Goal: Information Seeking & Learning: Learn about a topic

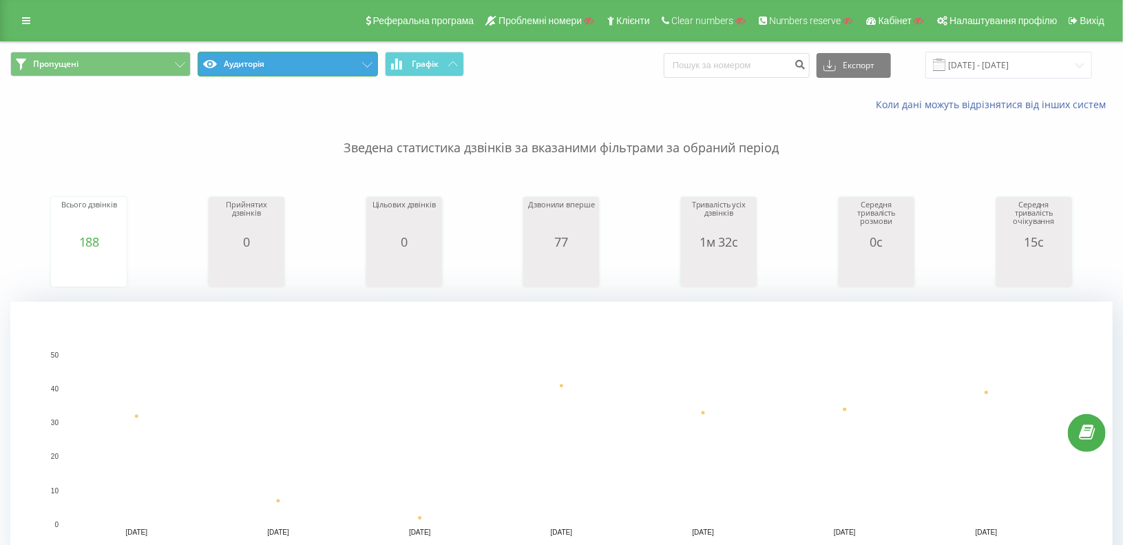
click at [215, 61] on icon at bounding box center [210, 64] width 14 height 8
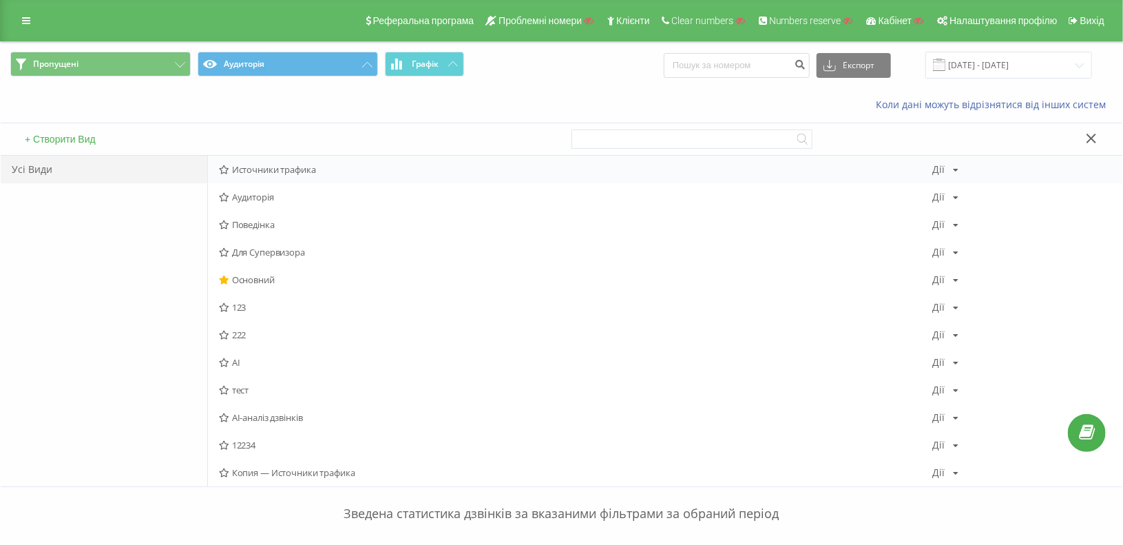
click at [256, 175] on div "Источники трафика [PERSON_NAME] Копіювати Видалити За замовчуванням Поділитися" at bounding box center [665, 170] width 914 height 28
click at [105, 59] on button "Пропущені" at bounding box center [100, 64] width 180 height 25
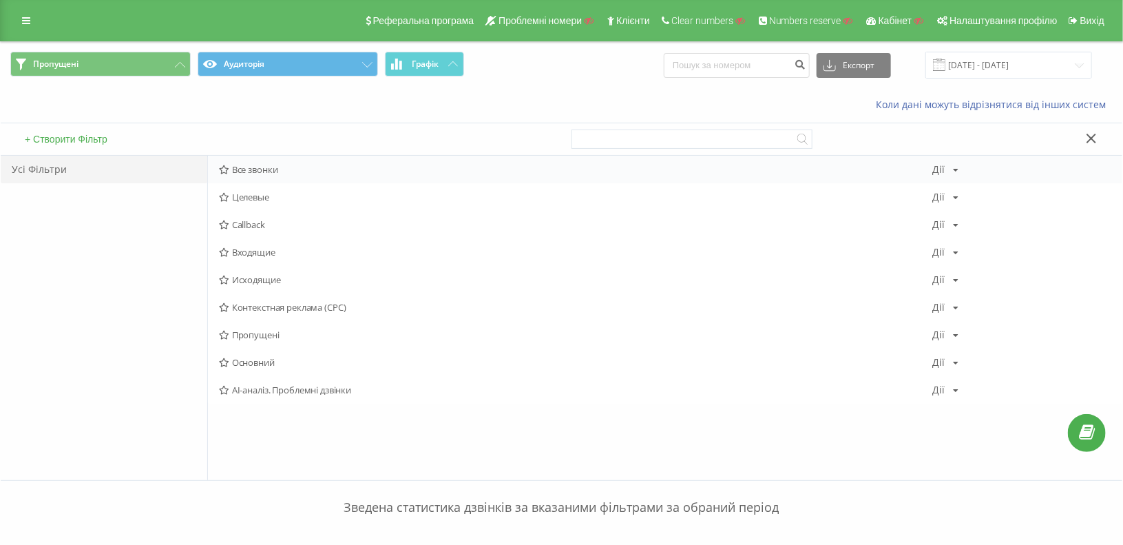
click at [259, 166] on span "Все звонки" at bounding box center [576, 170] width 714 height 10
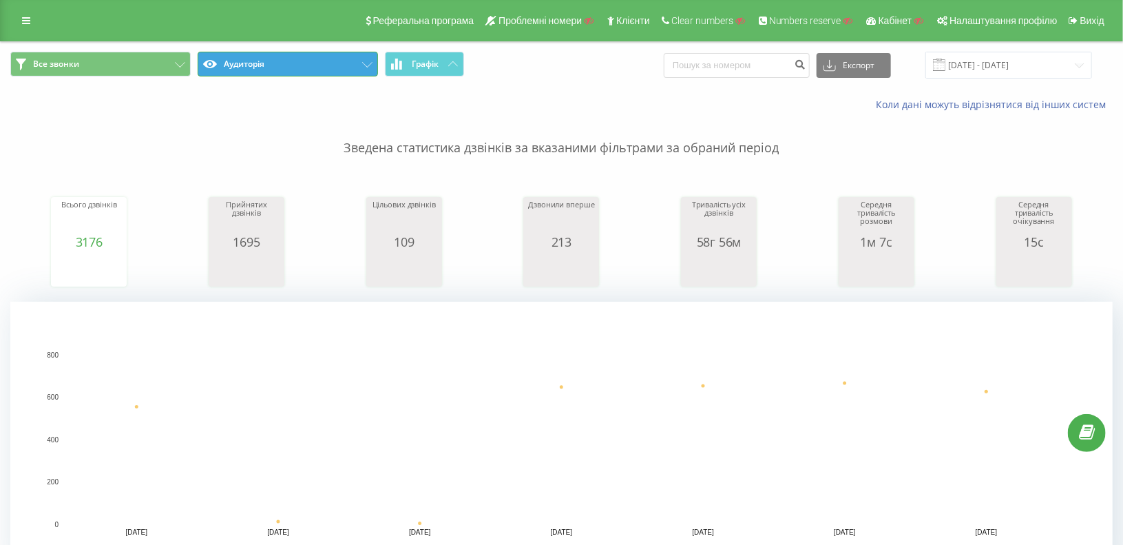
click at [278, 61] on button "Аудиторія" at bounding box center [288, 64] width 180 height 25
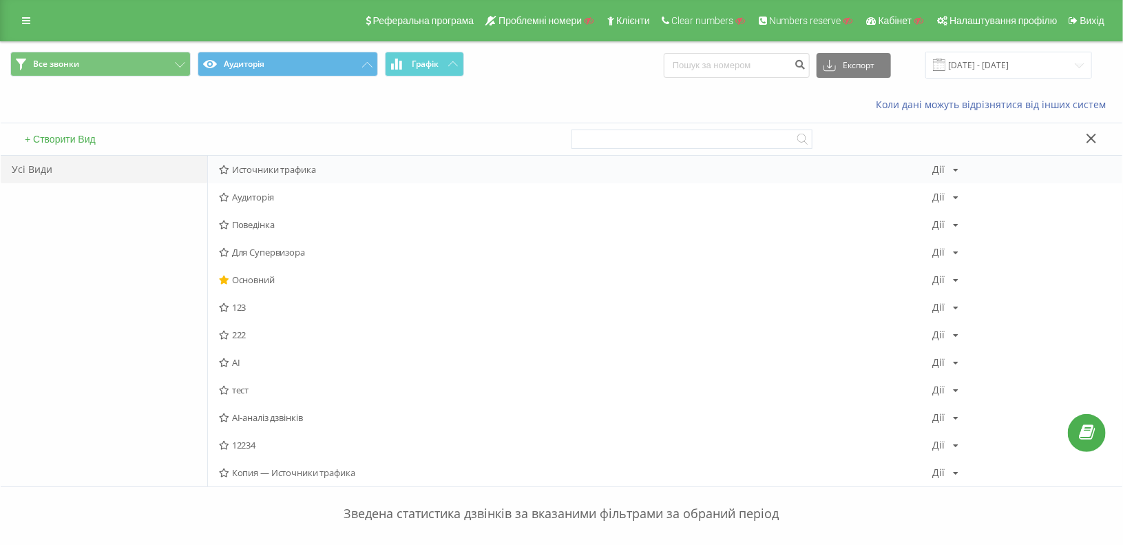
click at [297, 169] on span "Источники трафика" at bounding box center [576, 170] width 714 height 10
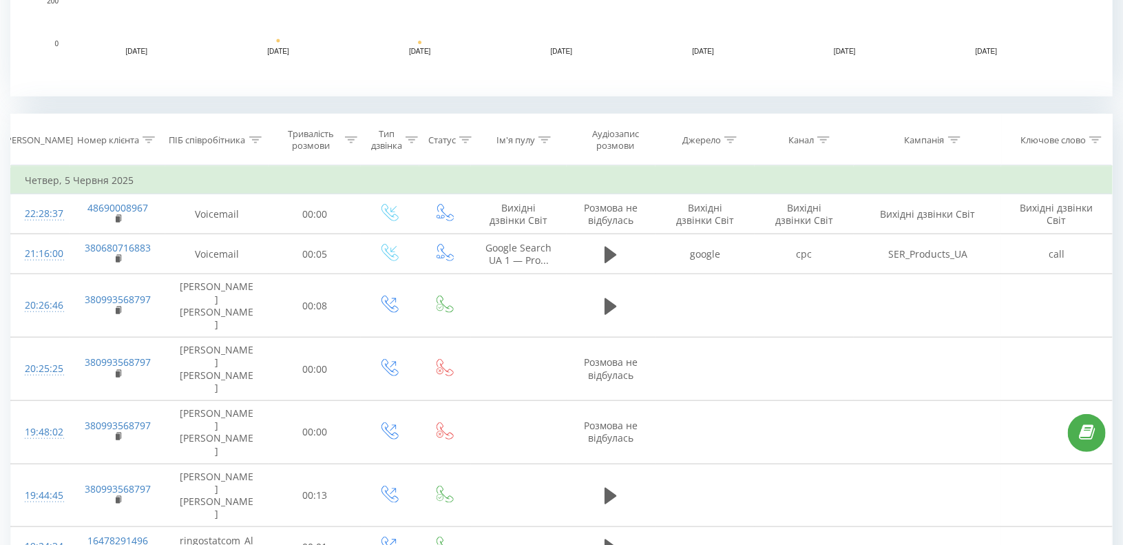
scroll to position [482, 0]
click at [825, 140] on icon at bounding box center [823, 138] width 12 height 7
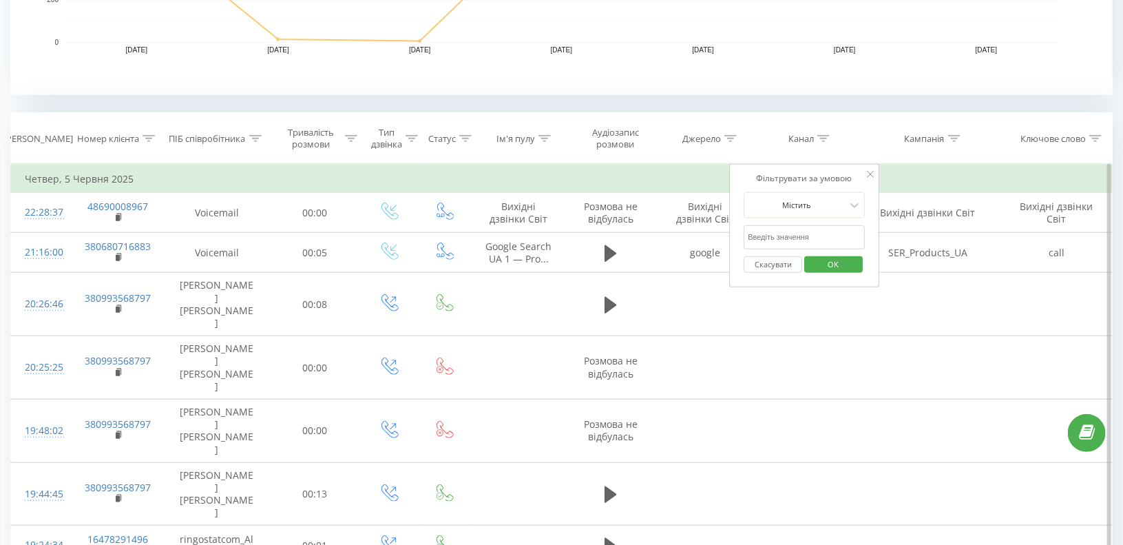
click at [784, 240] on input "text" at bounding box center [804, 237] width 121 height 24
type input "cpc"
click at [827, 258] on span "OK" at bounding box center [834, 263] width 39 height 21
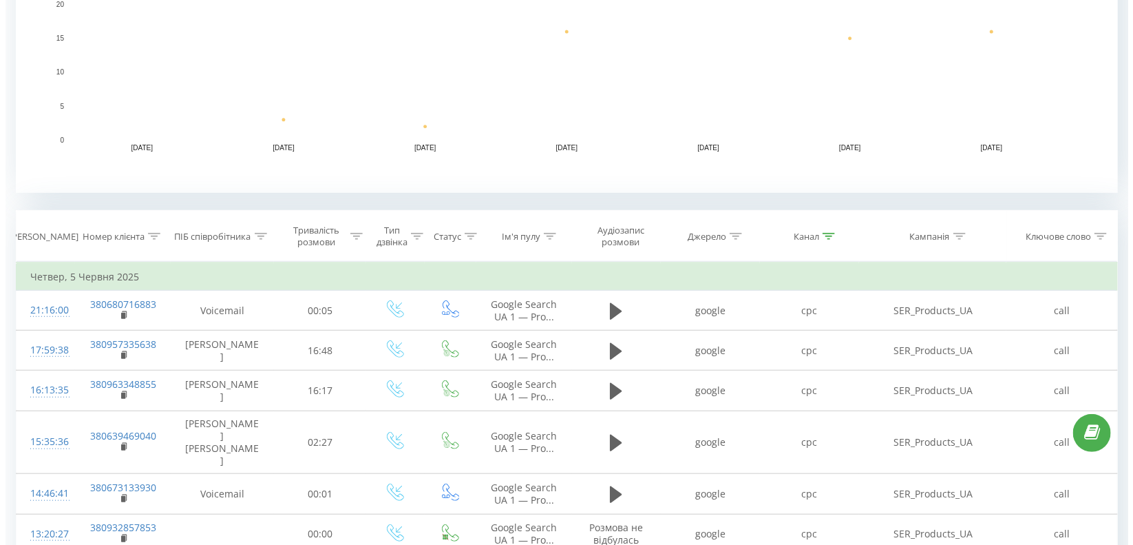
scroll to position [522, 0]
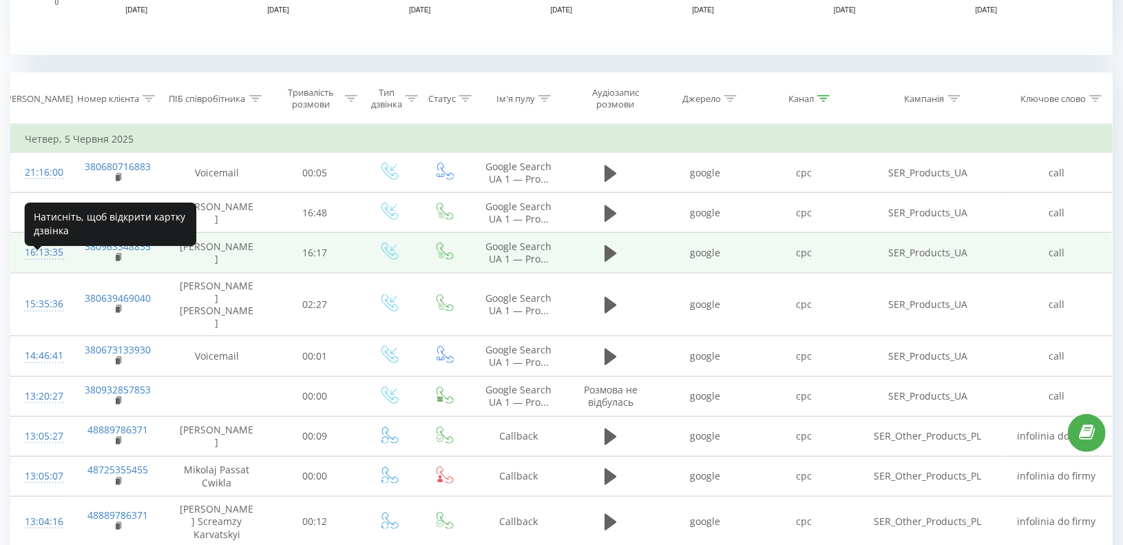
click at [43, 266] on div "16:13:35" at bounding box center [40, 252] width 31 height 27
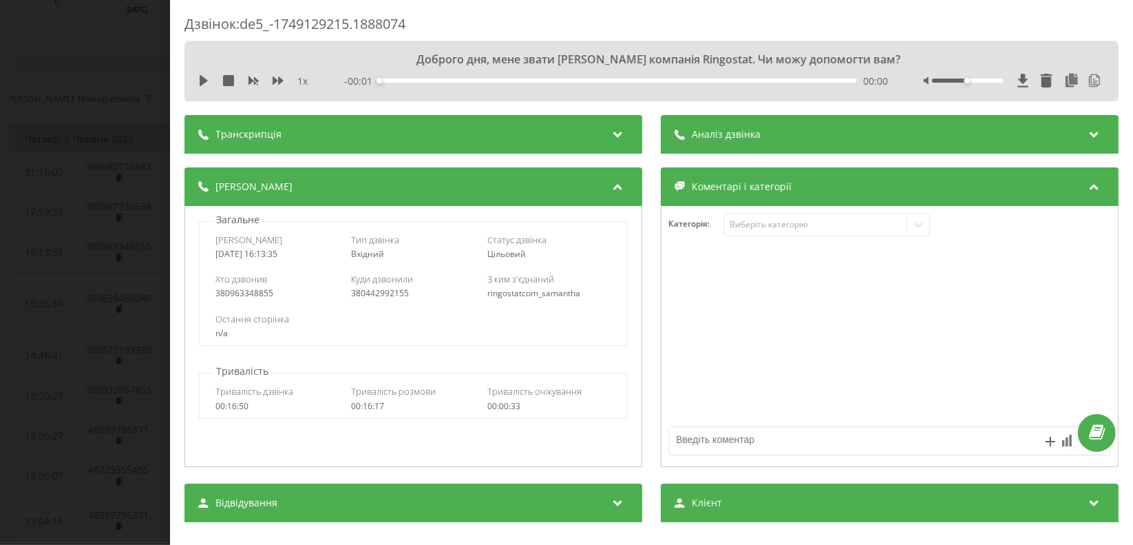
click at [251, 129] on span "Транскрипція" at bounding box center [249, 134] width 66 height 14
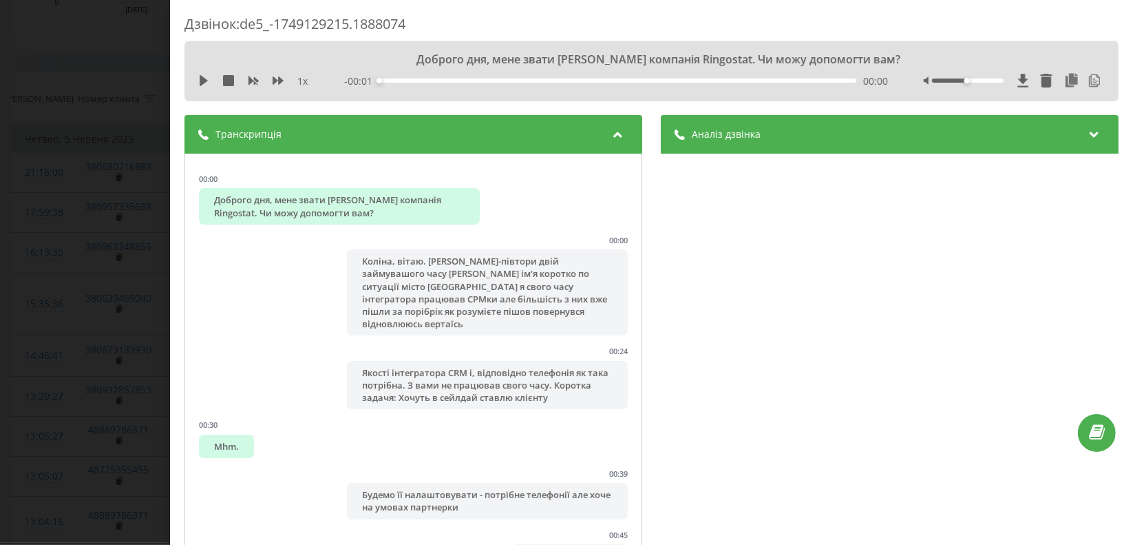
click at [251, 129] on span "Транскрипція" at bounding box center [249, 134] width 66 height 14
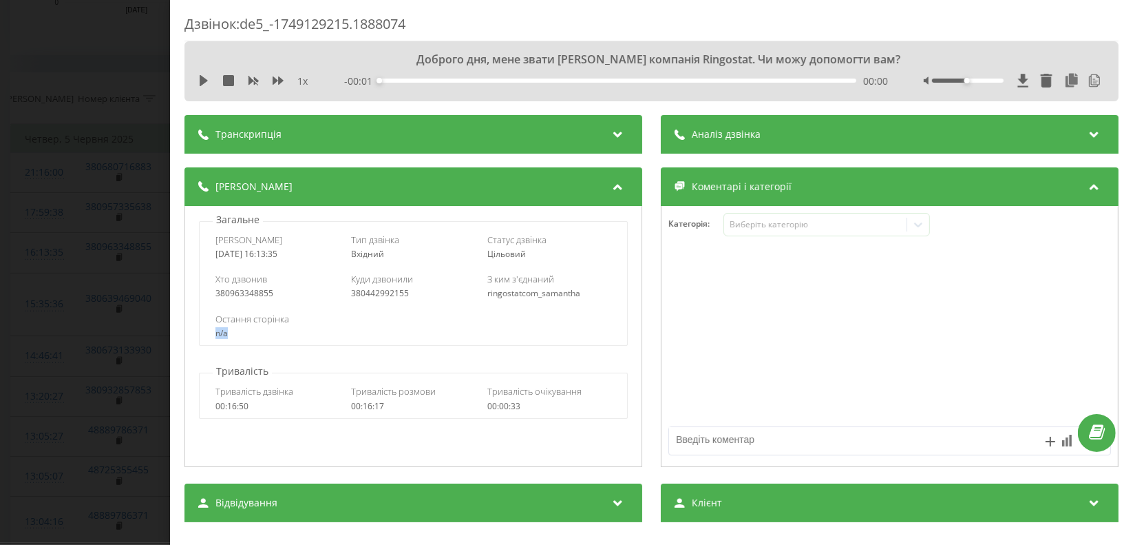
drag, startPoint x: 239, startPoint y: 331, endPoint x: 188, endPoint y: 317, distance: 53.0
click at [205, 332] on div "Остання сторінка n/a" at bounding box center [414, 326] width 428 height 40
click at [156, 267] on div "Дзвінок : de5_-1749129215.1888074 Доброго дня, мене звати Поліна компанія Ringo…" at bounding box center [566, 272] width 1133 height 545
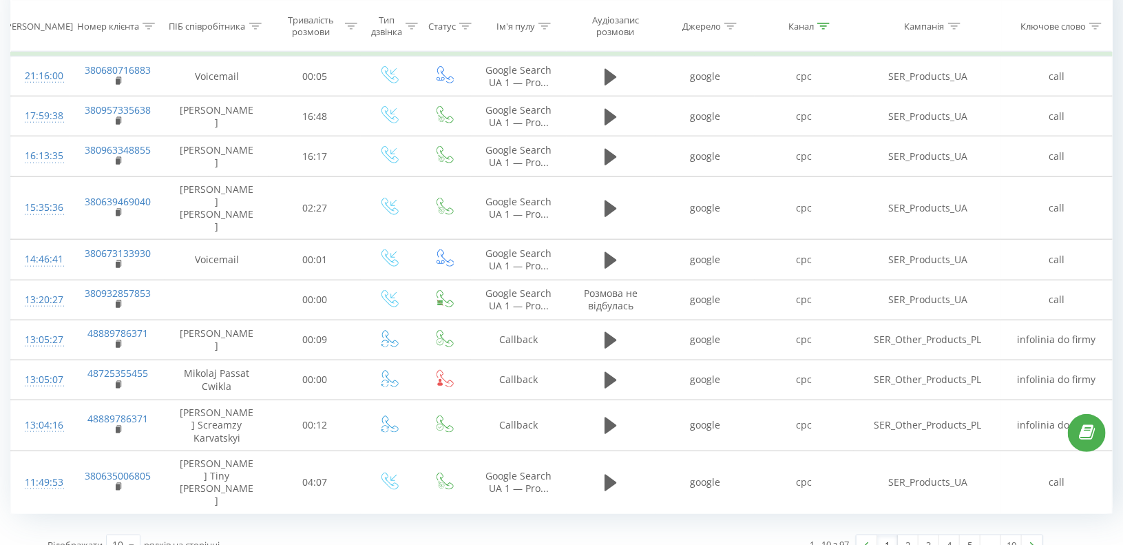
scroll to position [620, 0]
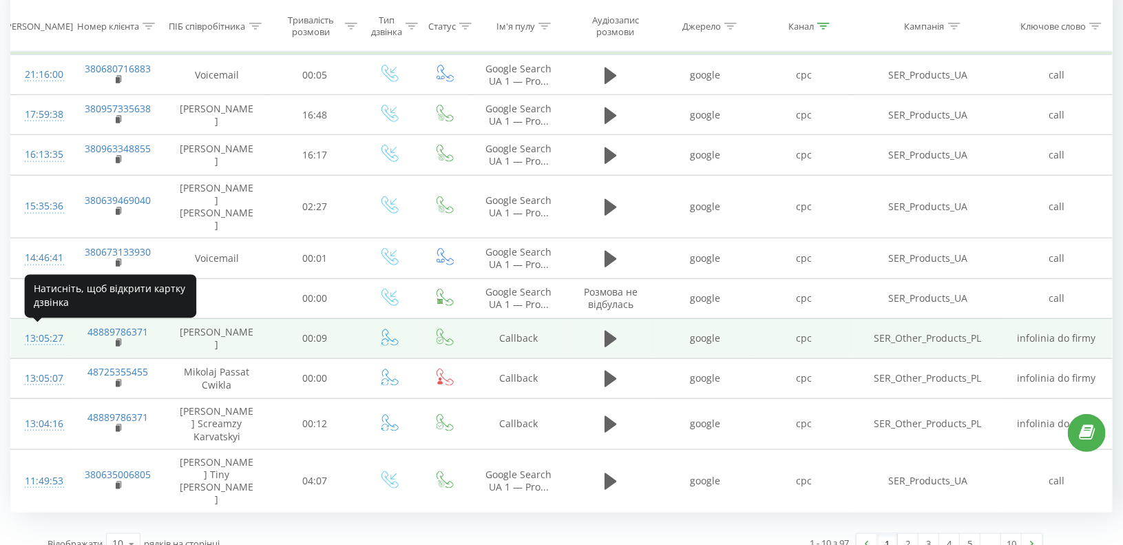
click at [35, 332] on div "13:05:27" at bounding box center [40, 338] width 31 height 27
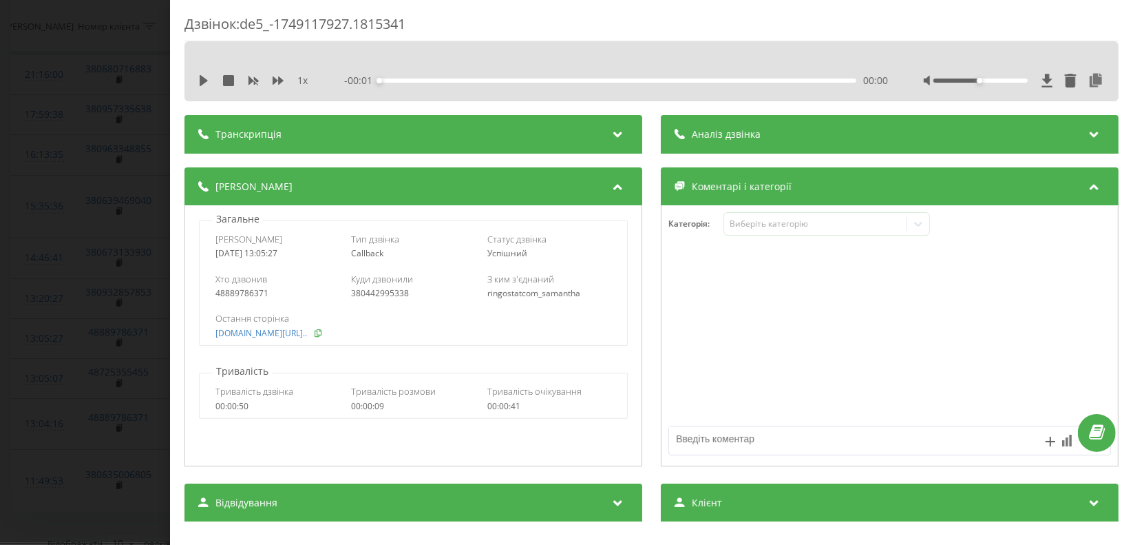
click at [320, 333] on icon at bounding box center [319, 332] width 10 height 8
click at [246, 334] on link "ringostat.com/pl/infolin..." at bounding box center [262, 333] width 92 height 10
click at [324, 334] on icon at bounding box center [319, 332] width 10 height 8
click at [320, 330] on icon at bounding box center [319, 332] width 10 height 8
click at [26, 299] on div "Дзвінок : de5_-1749117927.1815341 1 x - 00:31 00:00 00:00 Транскрипція Для AI-а…" at bounding box center [566, 272] width 1133 height 545
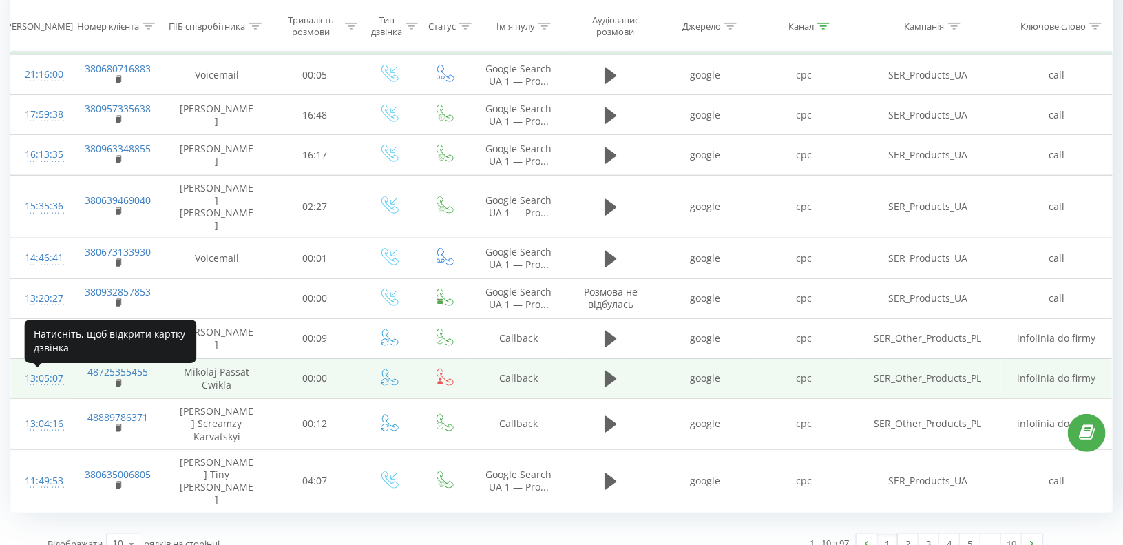
click at [28, 377] on div "13:05:07" at bounding box center [40, 378] width 31 height 27
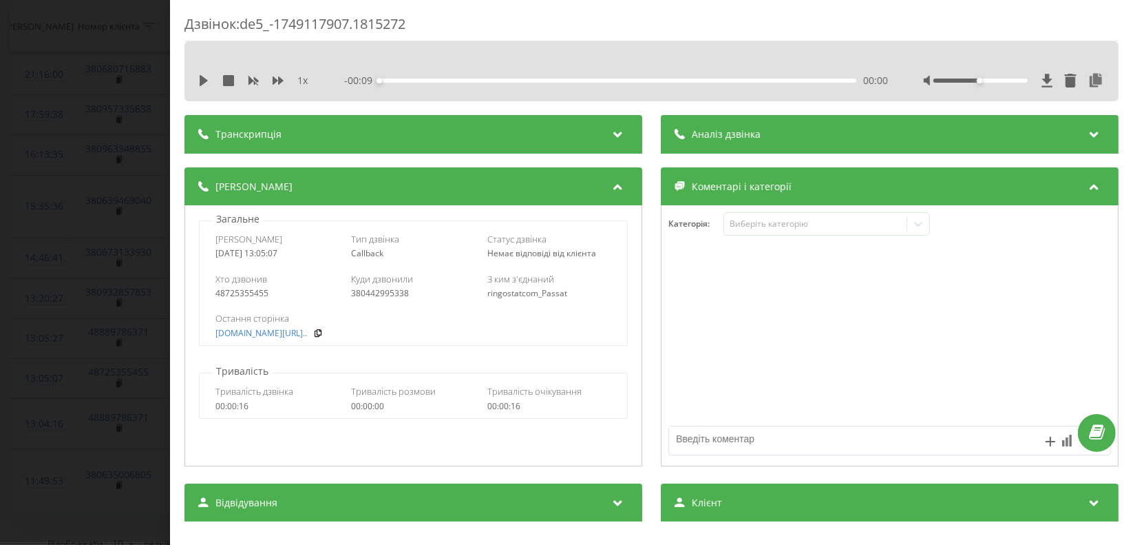
click at [1, 333] on div "Дзвінок : de5_-1749117907.1815272 1 x - 00:09 00:00 00:00 Транскрипція Для AI-а…" at bounding box center [566, 272] width 1133 height 545
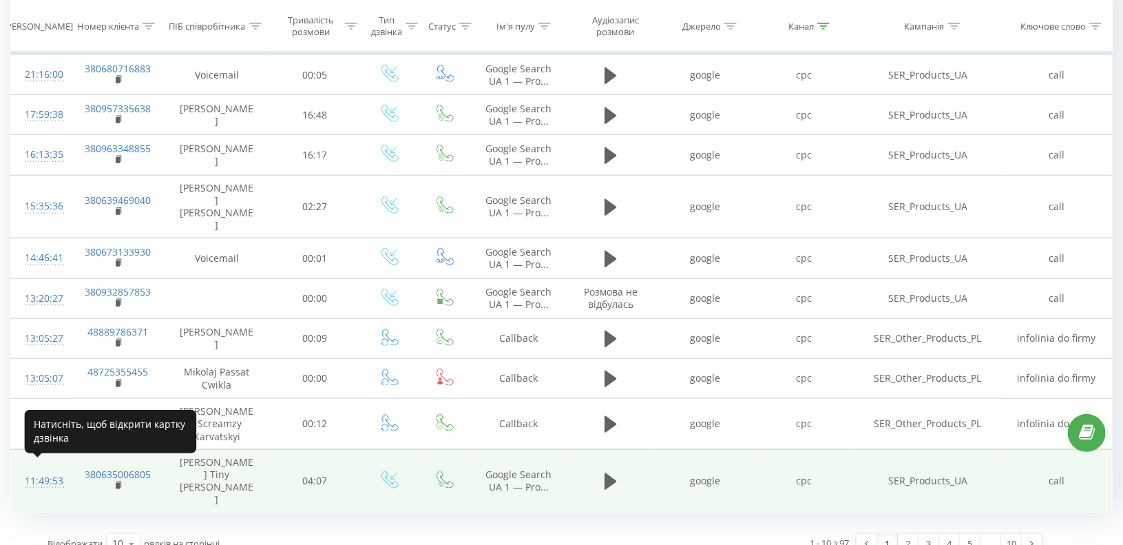
click at [48, 476] on div "11:49:53" at bounding box center [40, 481] width 31 height 27
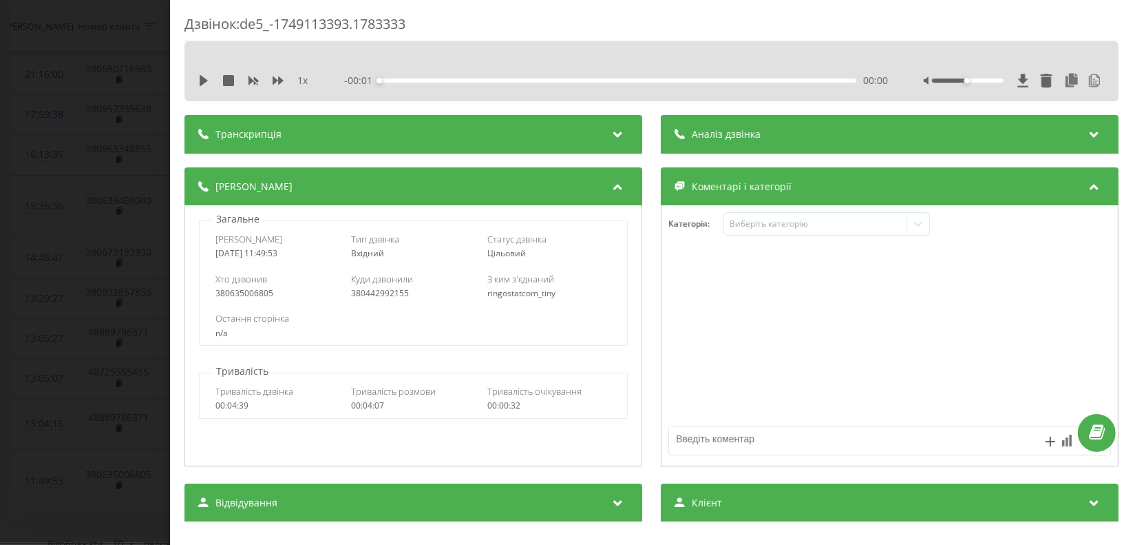
click at [149, 357] on div "Дзвінок : de5_-1749113393.1783333 1 x - 00:01 00:00 00:00 Транскрипція 00:00 До…" at bounding box center [566, 272] width 1133 height 545
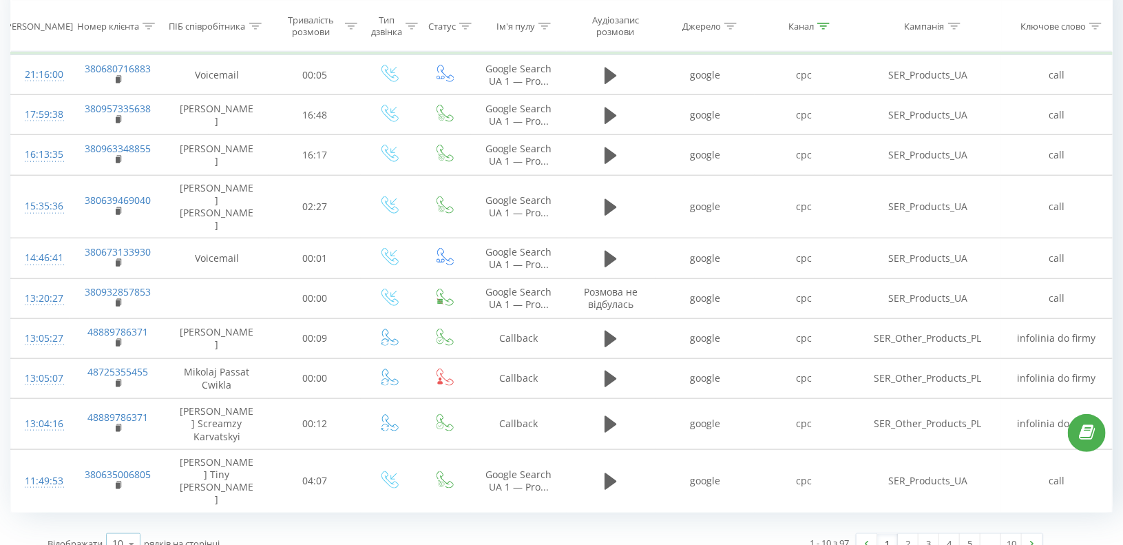
click at [120, 536] on div "10" at bounding box center [117, 543] width 11 height 14
click at [122, 517] on span "100" at bounding box center [120, 523] width 17 height 13
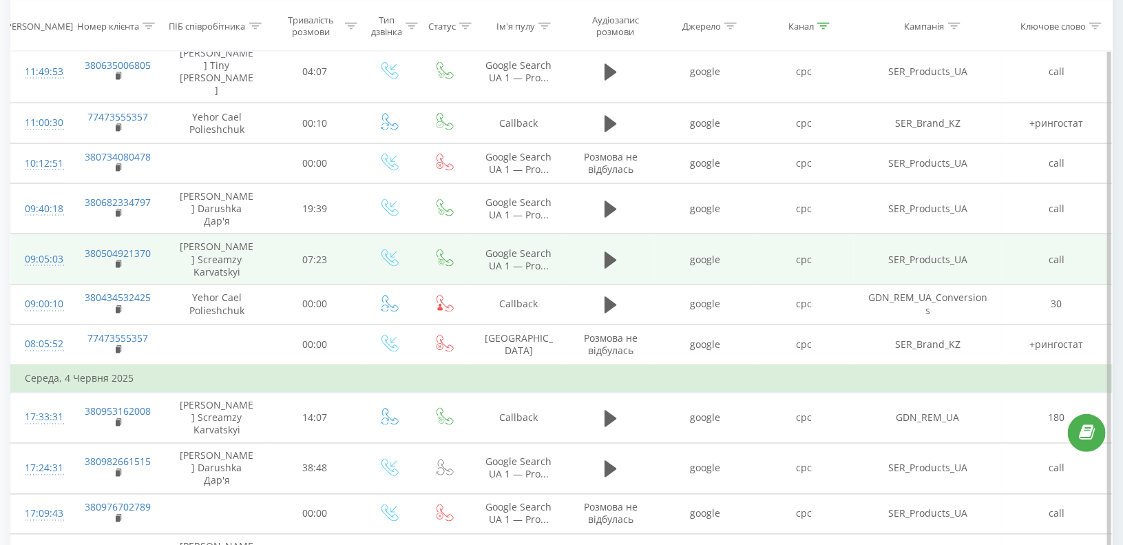
scroll to position [1033, 0]
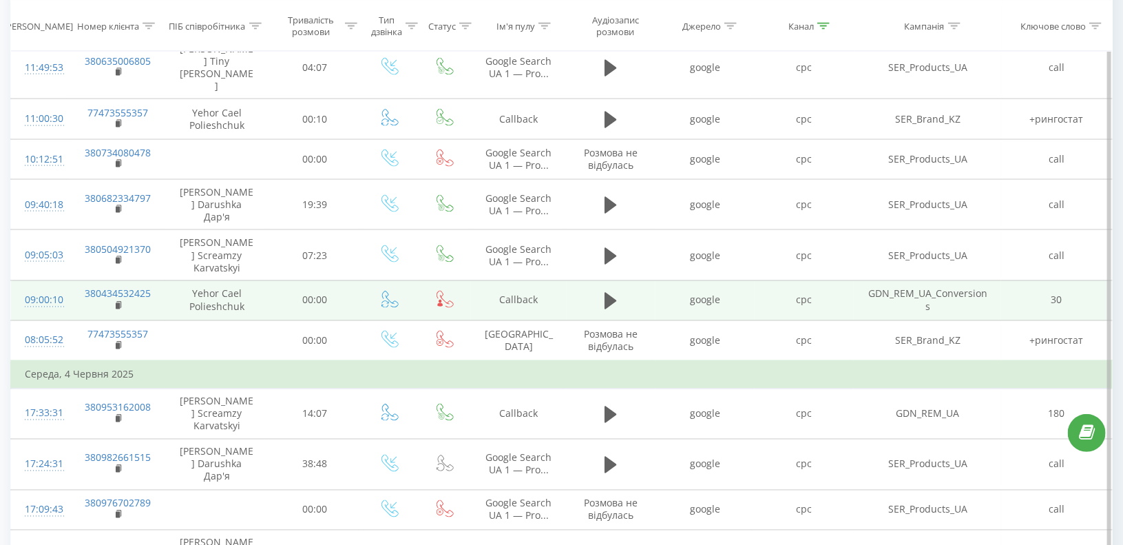
click at [32, 287] on div "09:00:10" at bounding box center [40, 300] width 31 height 27
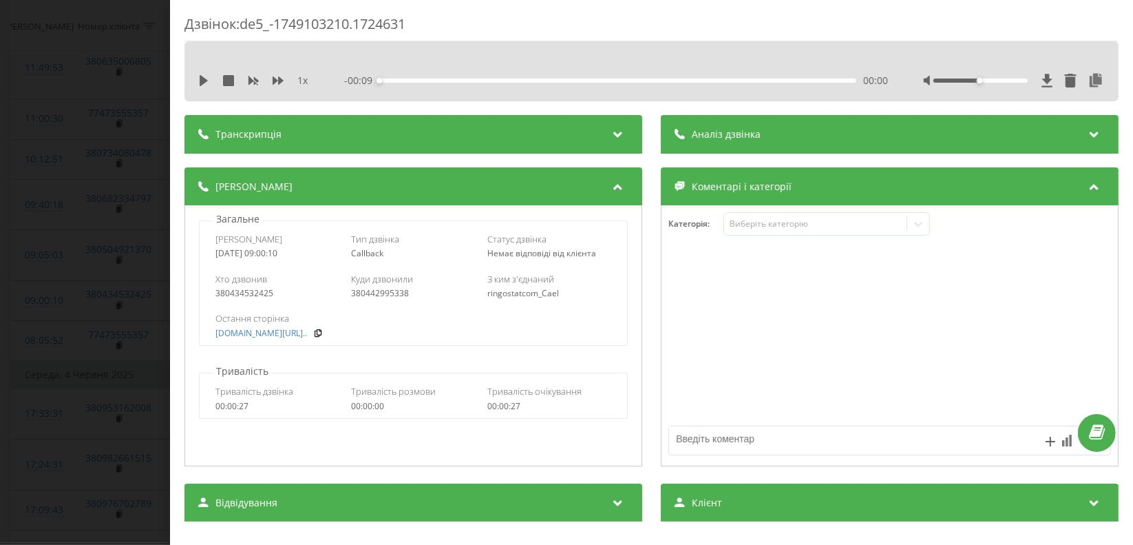
click at [2, 368] on div "Дзвінок : de5_-1749103210.1724631 1 x - 00:09 00:00 00:00 Транскрипція Для AI-а…" at bounding box center [566, 272] width 1133 height 545
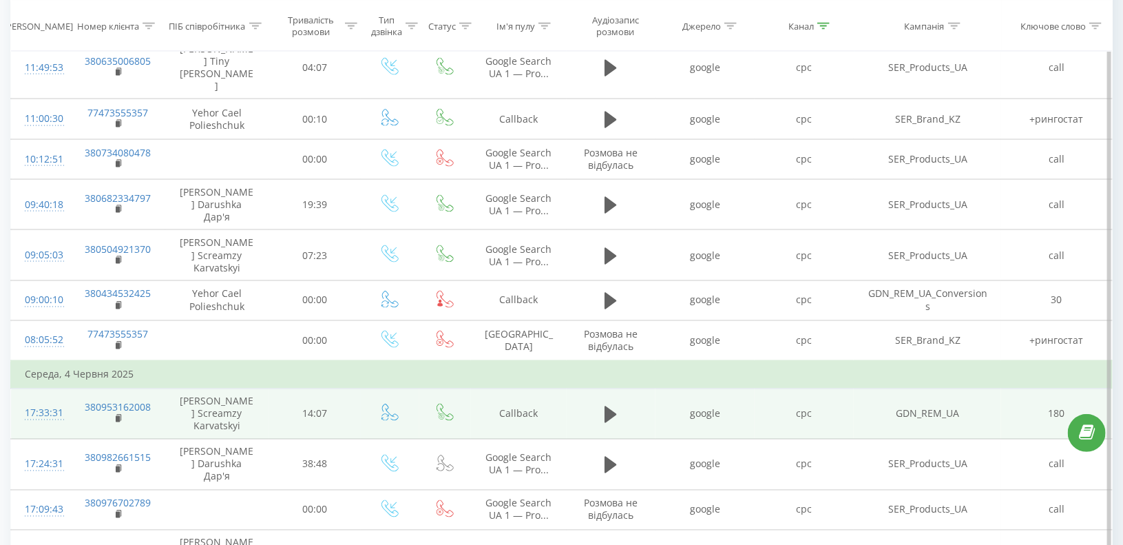
click at [23, 388] on td "17:33:31" at bounding box center [40, 413] width 59 height 51
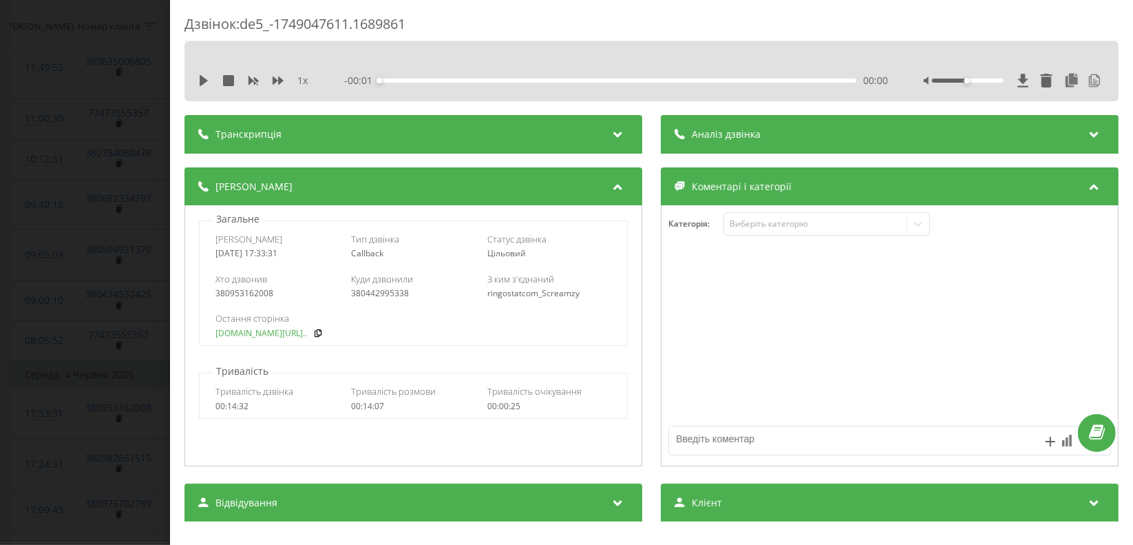
click at [253, 331] on link "app.ringostat.com/uk/dem..." at bounding box center [262, 333] width 92 height 10
click at [56, 282] on div "Дзвінок : de5_-1749047611.1689861 1 x - 14:19 00:00 00:00 Транскрипція 00:13 Ал…" at bounding box center [566, 272] width 1133 height 545
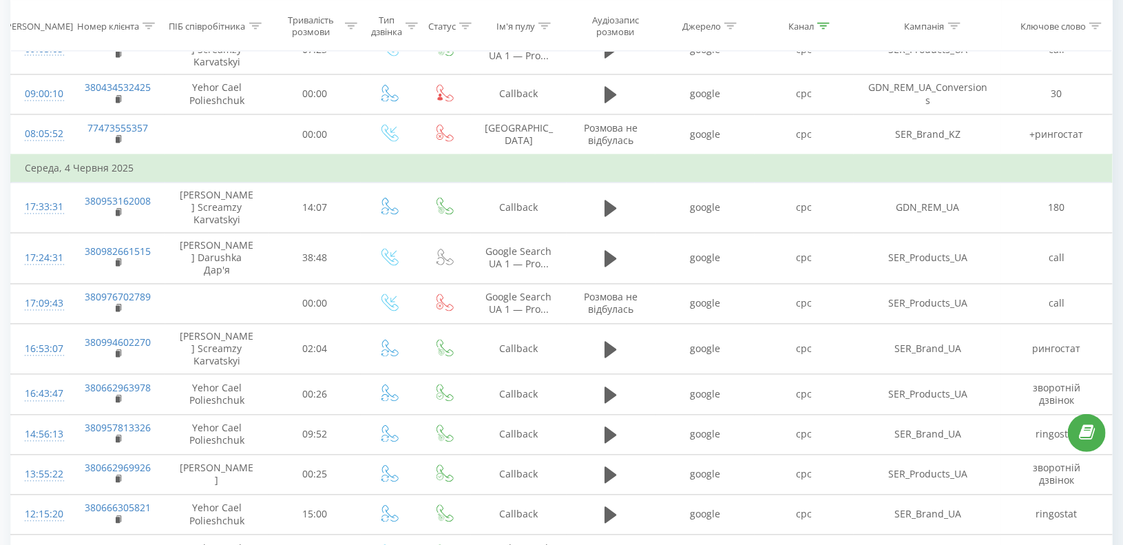
scroll to position [1239, 0]
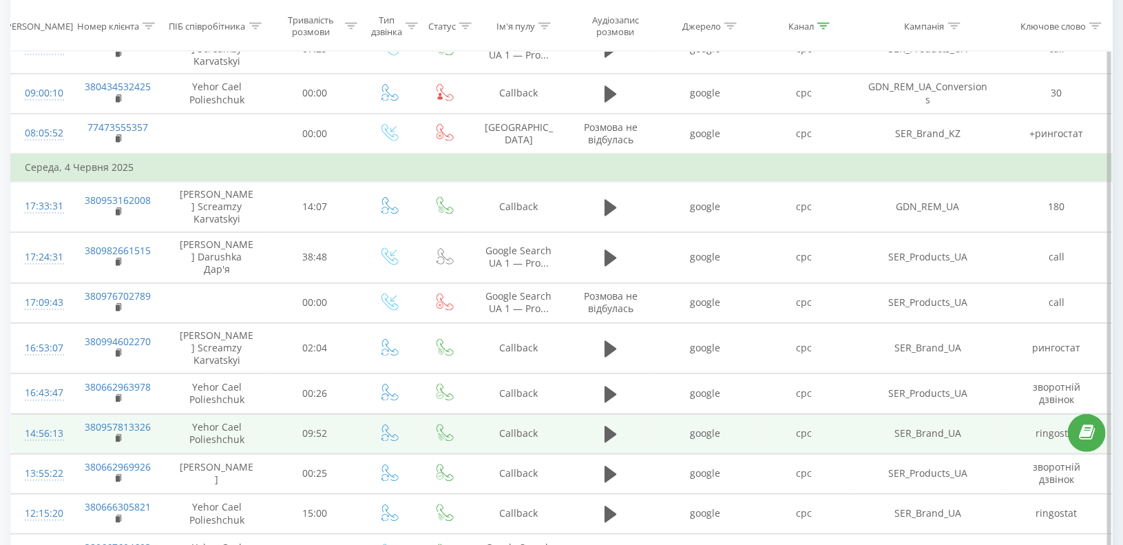
click at [40, 421] on div "14:56:13" at bounding box center [40, 434] width 31 height 27
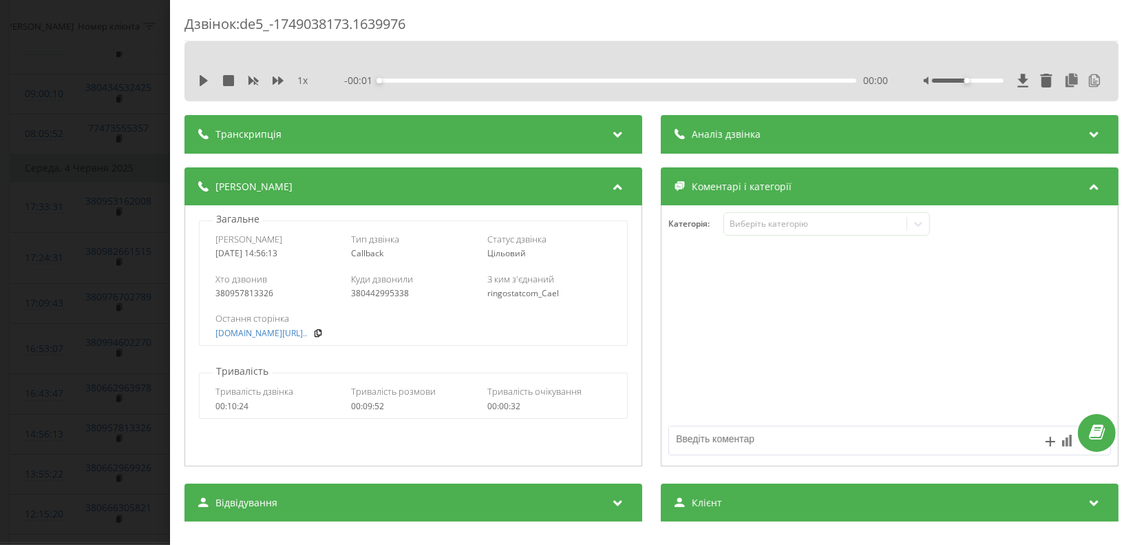
click at [149, 332] on div "Дзвінок : de5_-1749038173.1639976 1 x - 00:01 00:00 00:00 Транскрипція 00:12 Ал…" at bounding box center [566, 272] width 1133 height 545
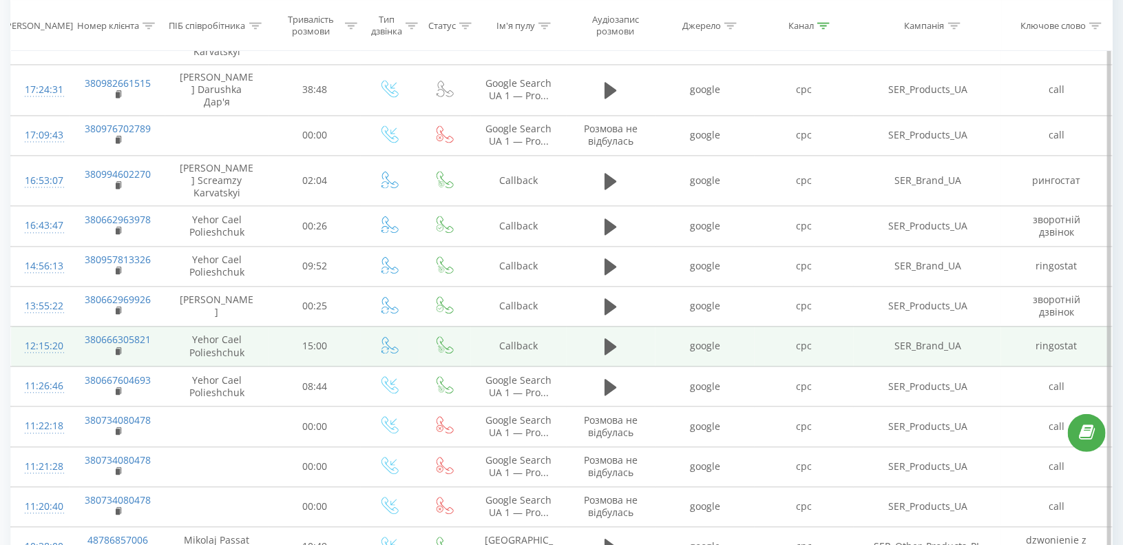
scroll to position [1446, 0]
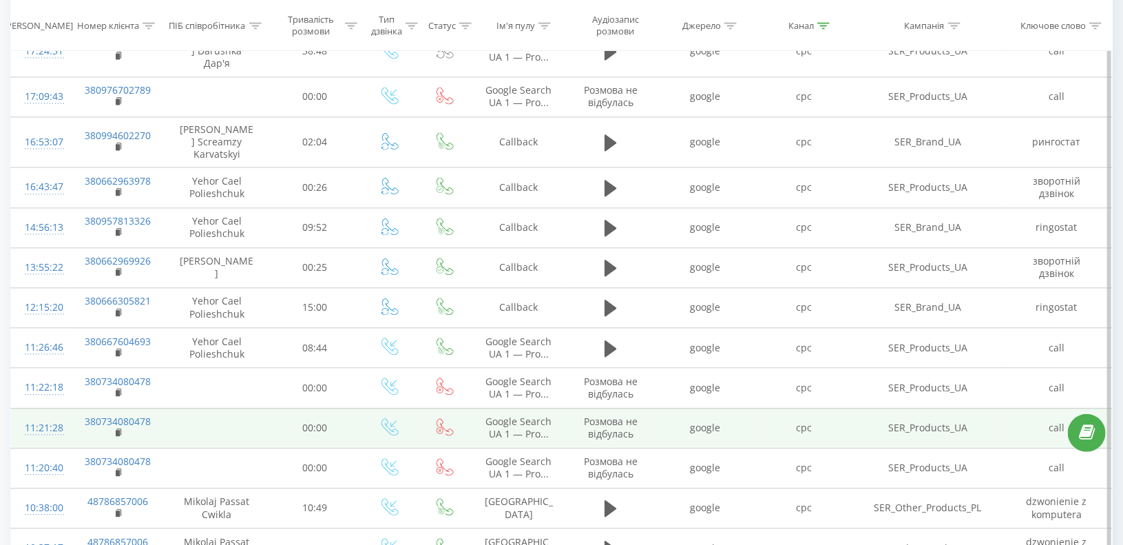
click at [21, 408] on td "11:21:28" at bounding box center [40, 428] width 59 height 40
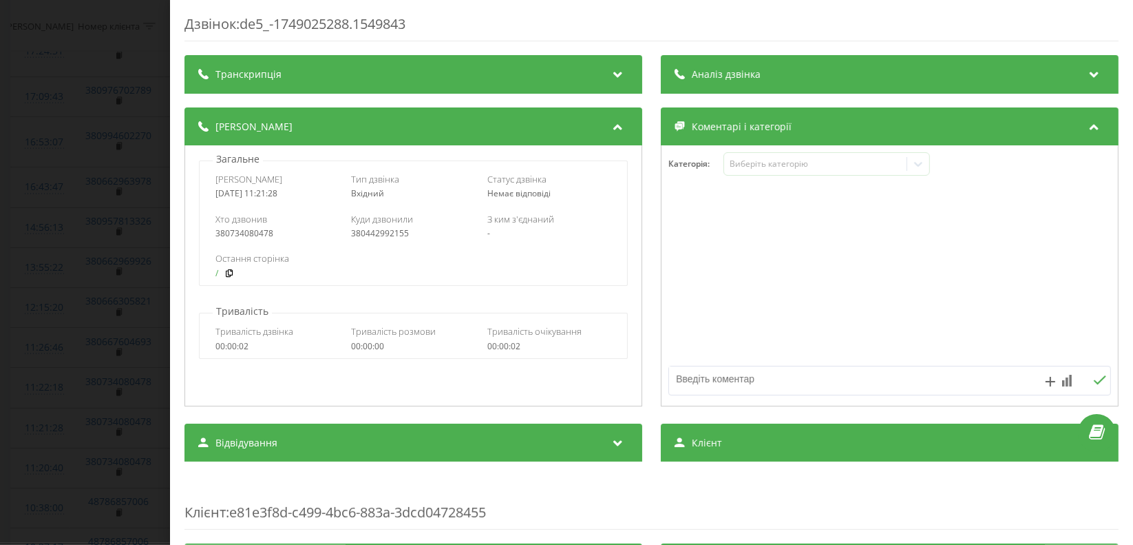
click at [216, 271] on link "/" at bounding box center [217, 274] width 3 height 10
click at [95, 355] on div "Дзвінок : de5_-1749025288.1549843 Транскрипція Для AI-аналізу майбутніх дзвінкі…" at bounding box center [566, 272] width 1133 height 545
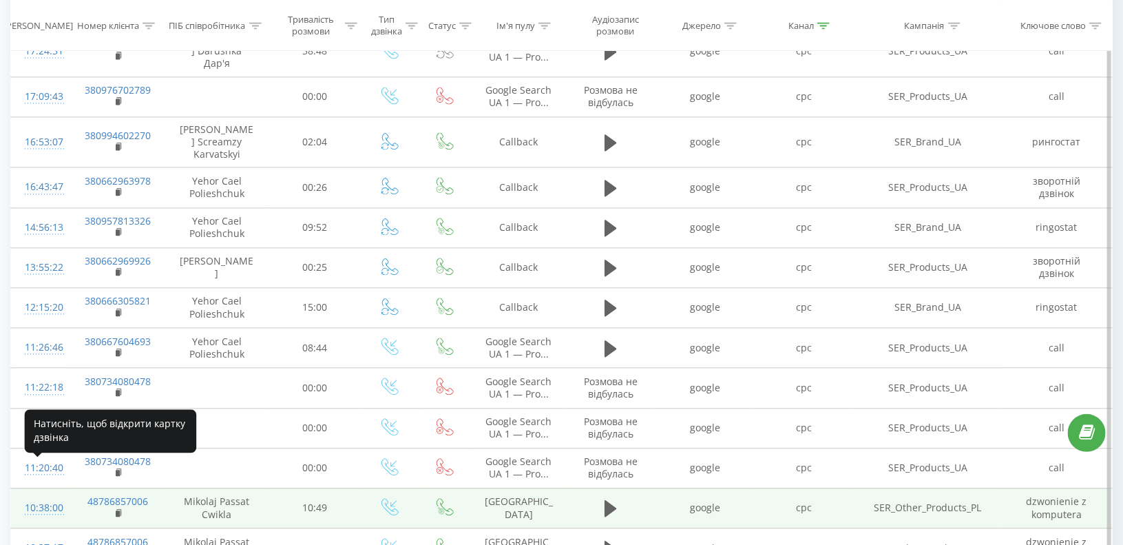
click at [41, 494] on div "10:38:00" at bounding box center [40, 507] width 31 height 27
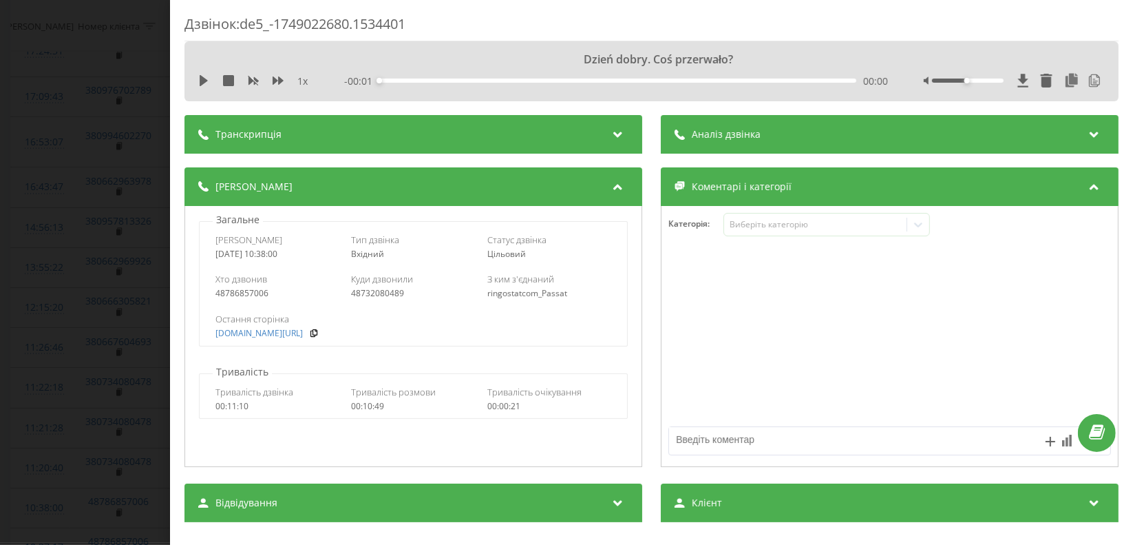
click at [159, 317] on div "Дзвінок : de5_-1749022680.1534401 Dzień dobry. Coś przerwało? 1 x - 00:01 00:00…" at bounding box center [566, 272] width 1133 height 545
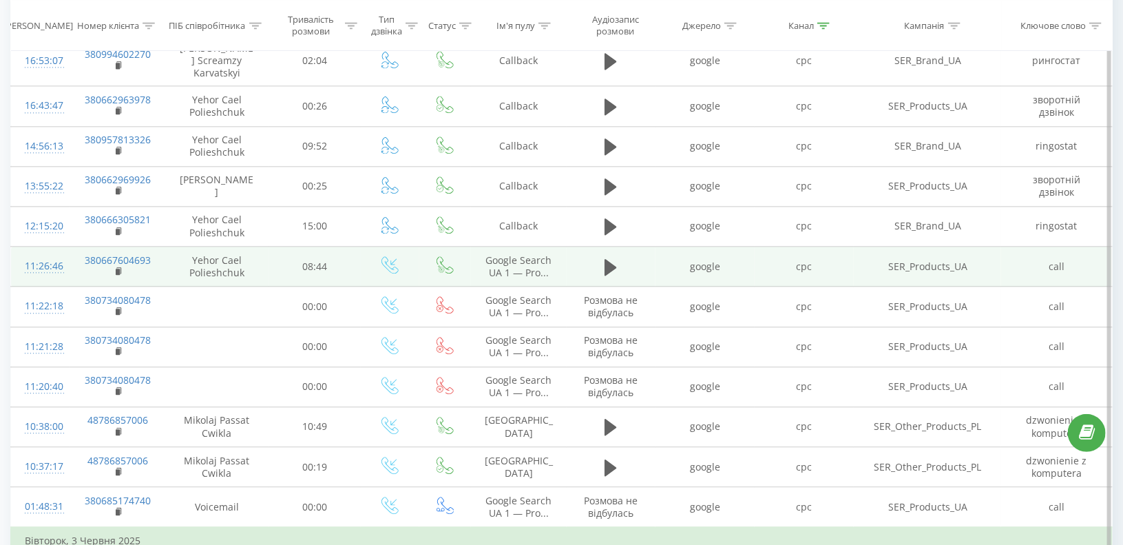
scroll to position [1652, 0]
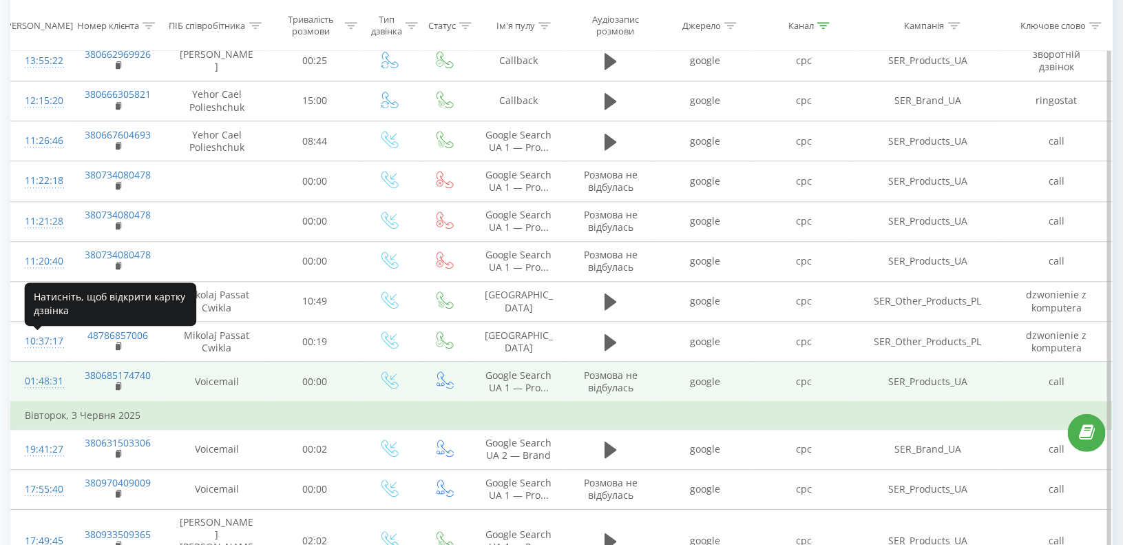
click at [34, 368] on div "01:48:31" at bounding box center [40, 381] width 31 height 27
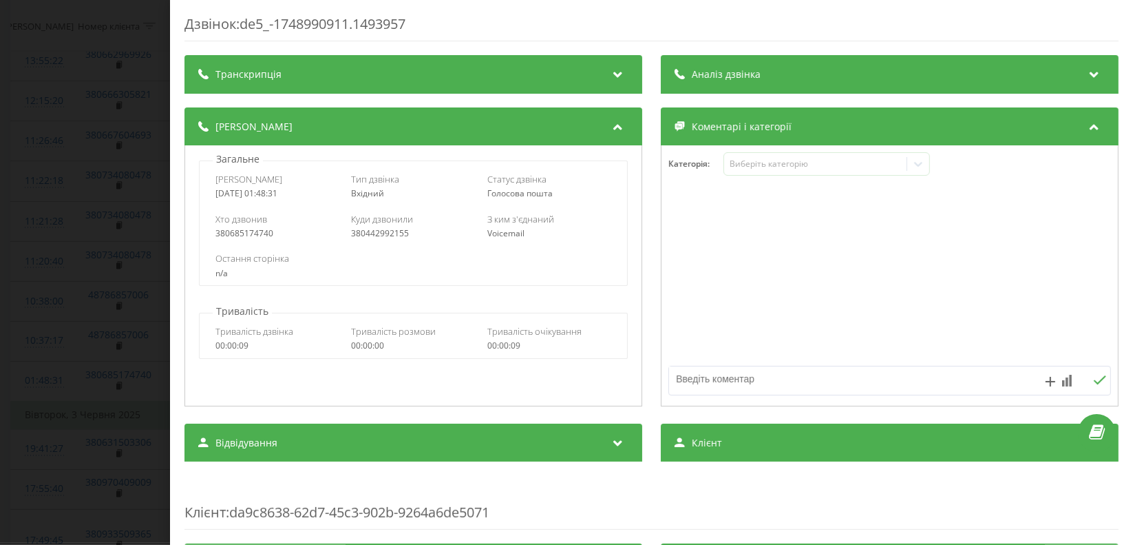
click at [81, 319] on div "Дзвінок : de5_-1748990911.1493957 Транскрипція Для AI-аналізу майбутніх дзвінкі…" at bounding box center [566, 272] width 1133 height 545
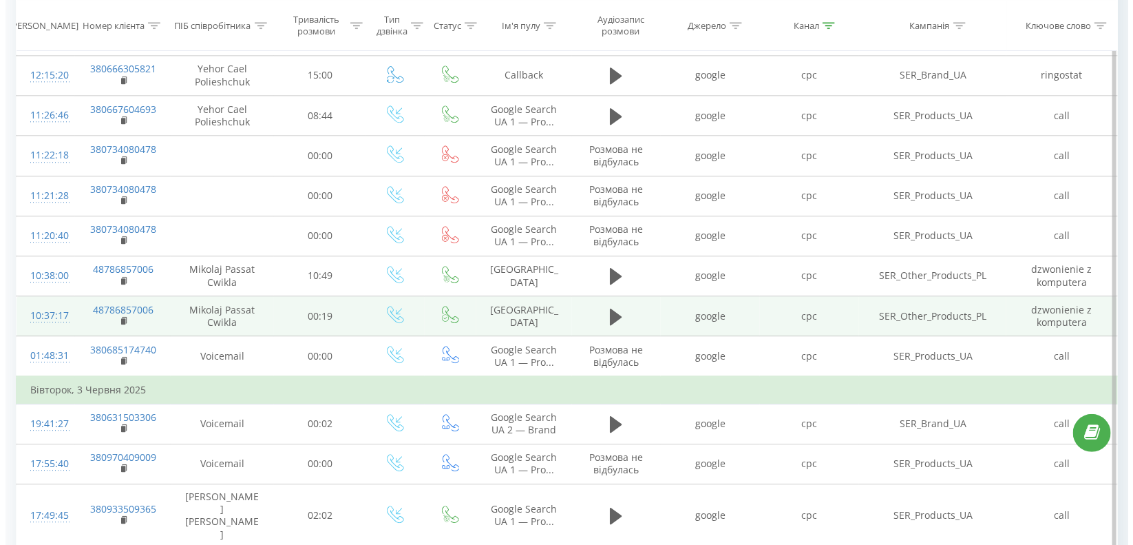
scroll to position [1790, 0]
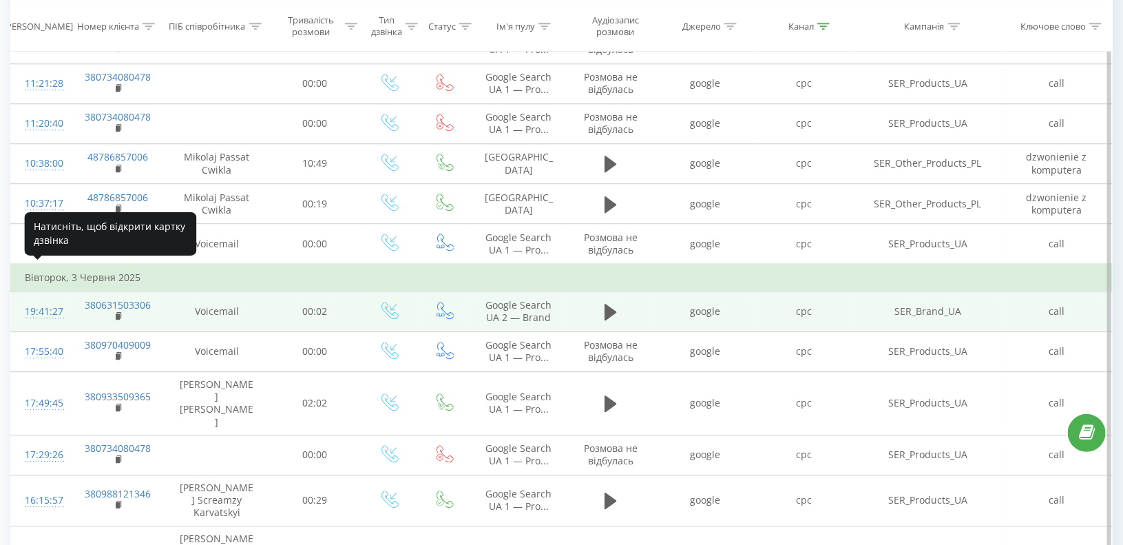
click at [33, 298] on div "19:41:27" at bounding box center [40, 311] width 31 height 27
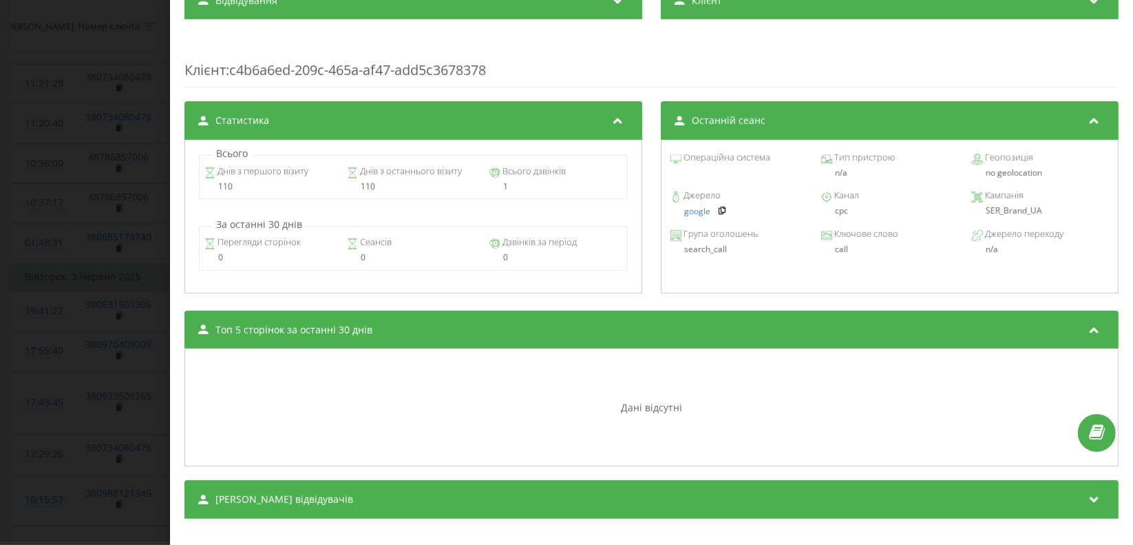
scroll to position [515, 0]
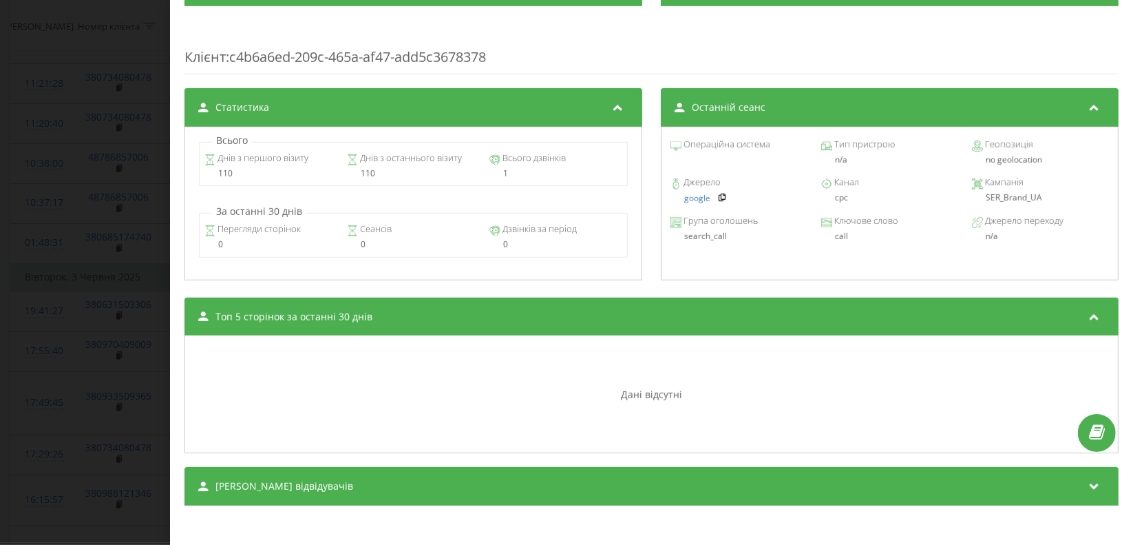
click at [249, 490] on div "[PERSON_NAME] відвідувачів" at bounding box center [652, 486] width 934 height 39
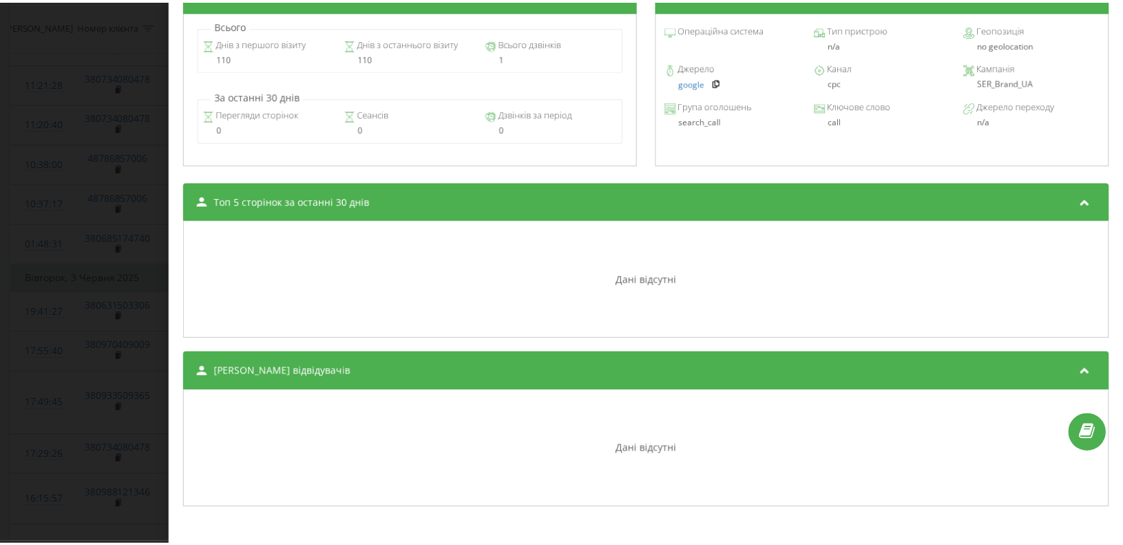
scroll to position [632, 0]
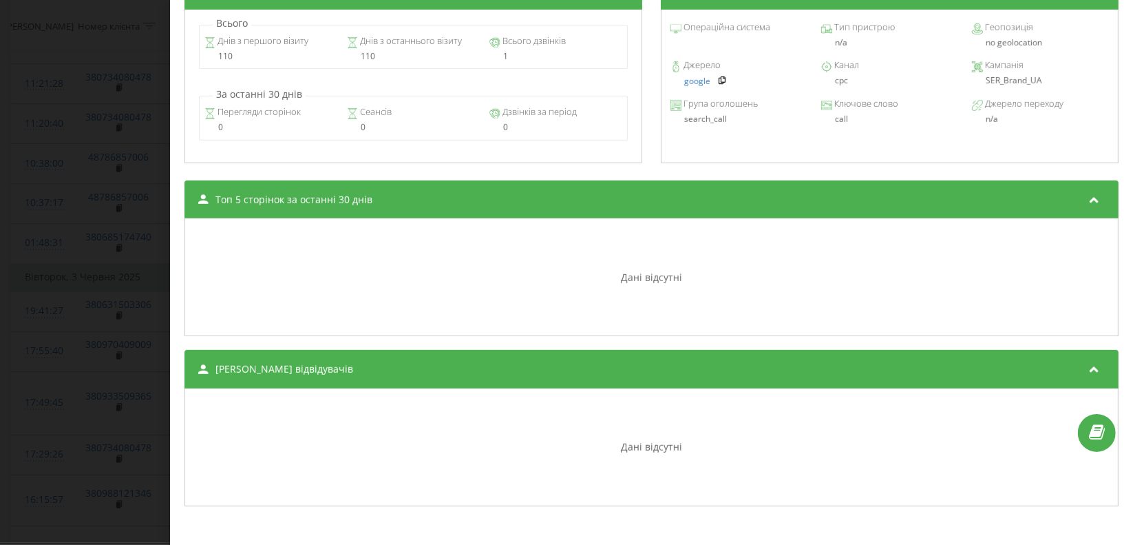
click at [105, 266] on div "Дзвінок : de5_-1748968887.1490034 1 x - 00:02 00:00 00:00 Транскрипція Для AI-а…" at bounding box center [566, 272] width 1133 height 545
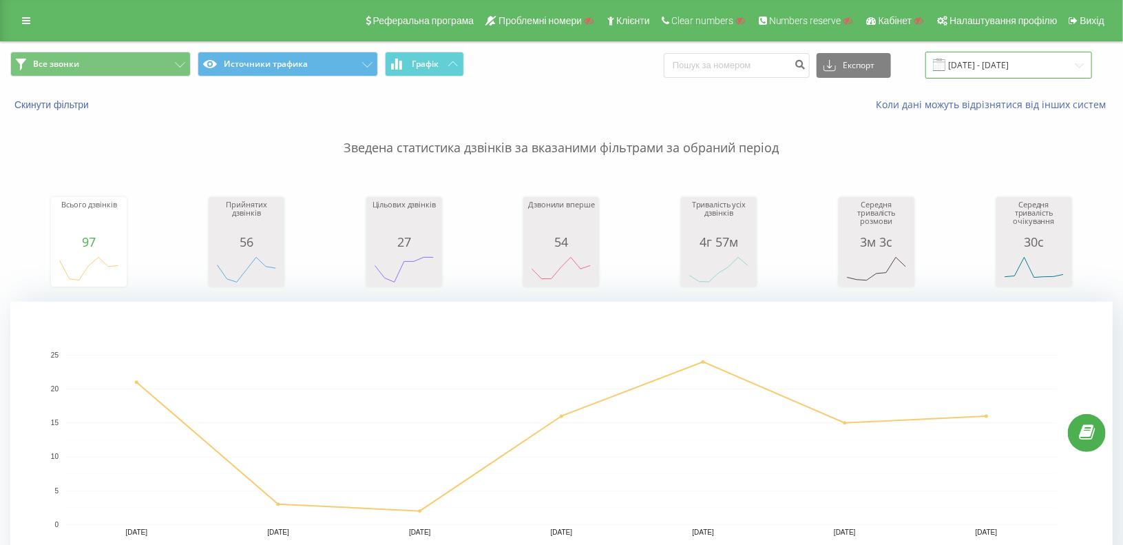
click at [991, 63] on input "30.05.2025 - 05.06.2025" at bounding box center [1008, 65] width 167 height 27
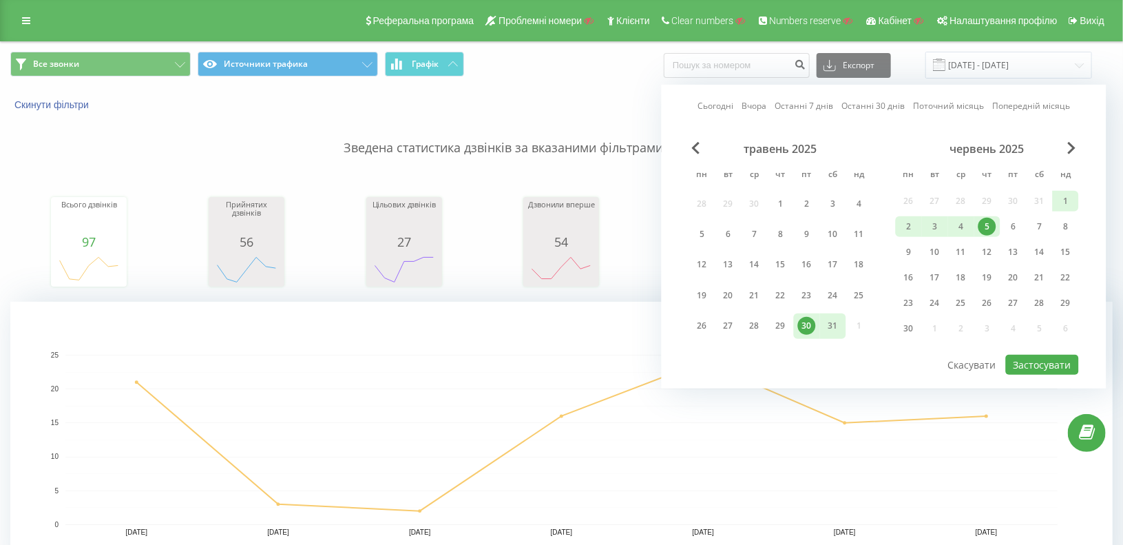
click at [790, 101] on link "Останні 7 днів" at bounding box center [804, 105] width 59 height 13
click at [1026, 356] on button "Застосувати" at bounding box center [1042, 365] width 73 height 20
type input "16.09.2025 - 22.09.2025"
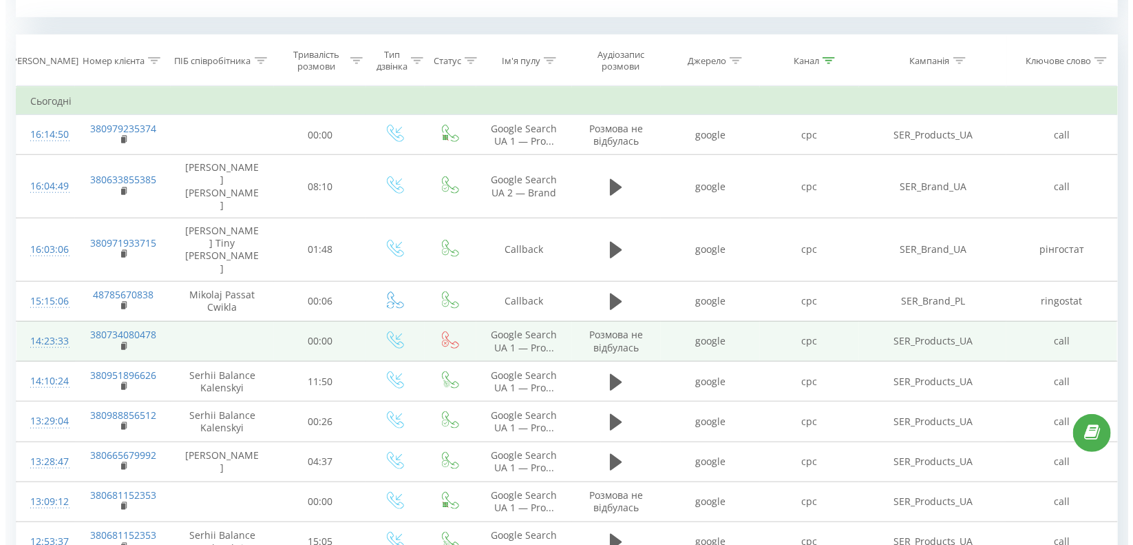
scroll to position [551, 0]
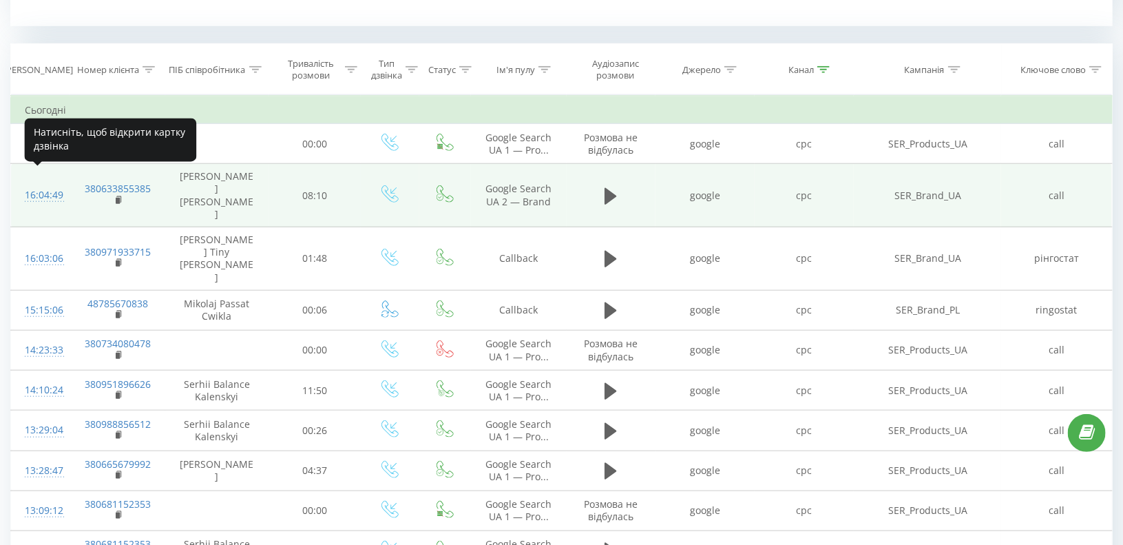
click at [52, 182] on div "16:04:49" at bounding box center [40, 195] width 31 height 27
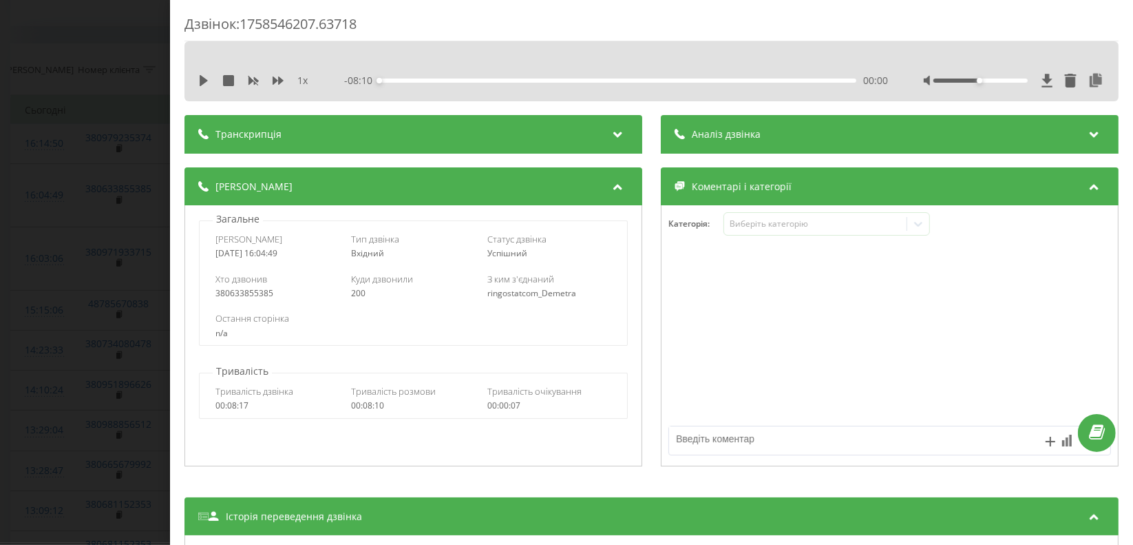
click at [0, 213] on div "Дзвінок : 1758546207.63718 1 x - 08:10 00:00 00:00 Транскрипція Для AI-аналізу …" at bounding box center [566, 272] width 1133 height 545
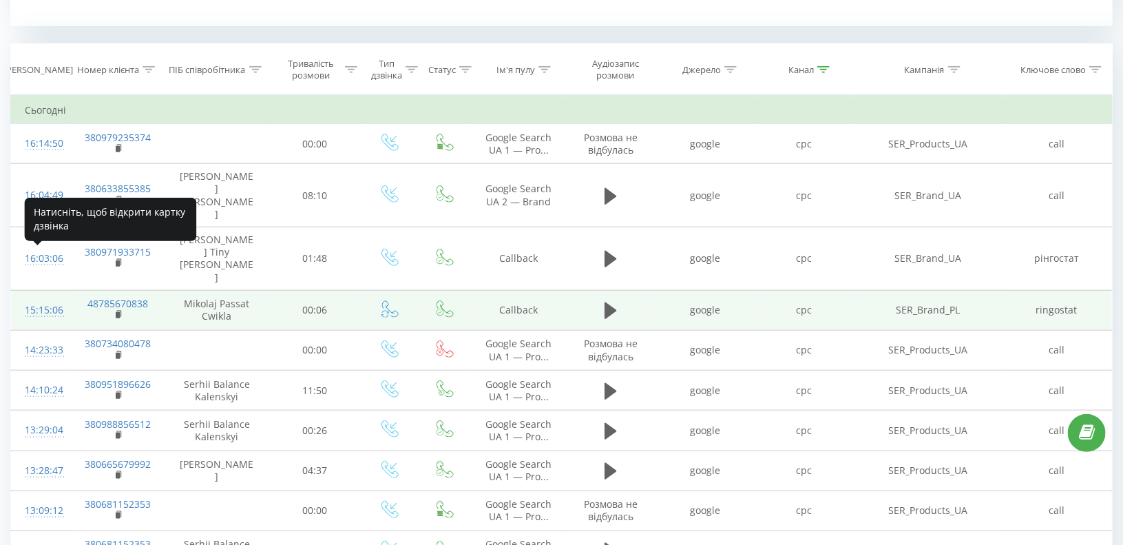
click at [26, 297] on div "15:15:06" at bounding box center [40, 310] width 31 height 27
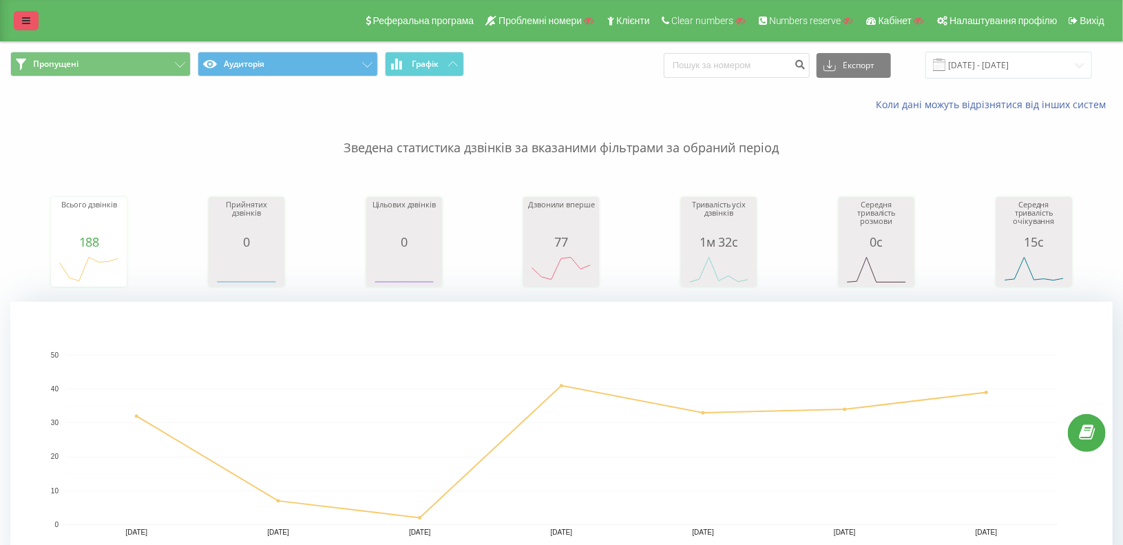
click at [25, 21] on icon at bounding box center [26, 21] width 8 height 10
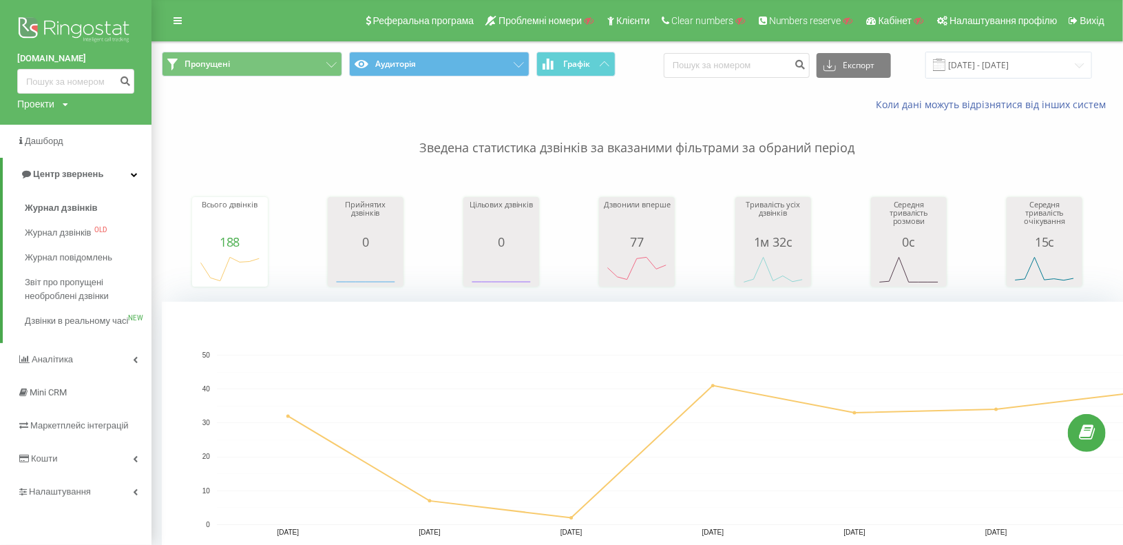
click at [34, 101] on div "Проекти" at bounding box center [35, 104] width 37 height 14
click at [45, 125] on input "text" at bounding box center [55, 125] width 69 height 20
paste input "publickitchenskool.com"
type input "publickitchenskool.com"
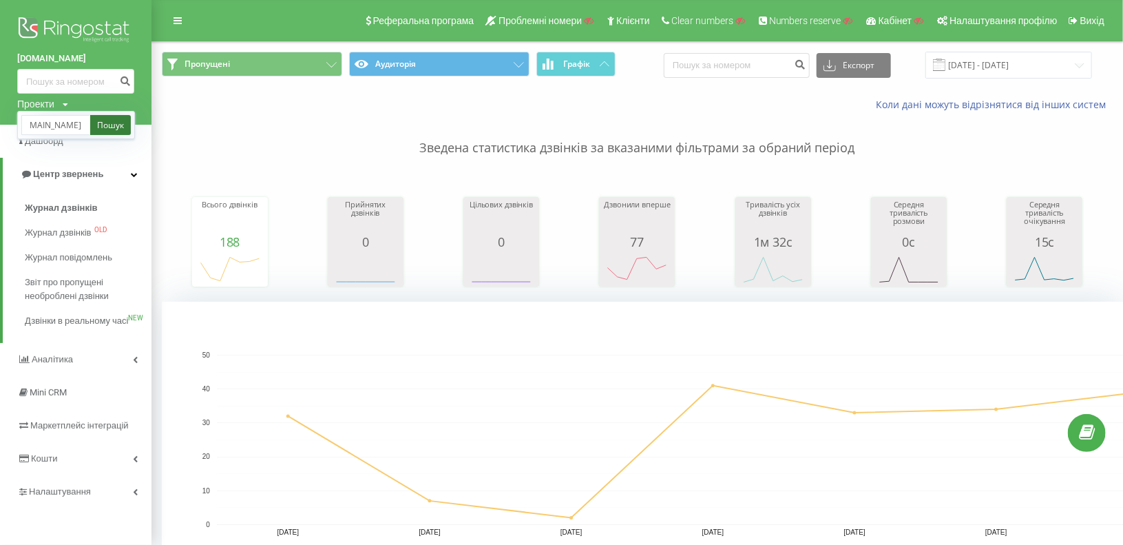
click at [117, 125] on link "Пошук" at bounding box center [110, 125] width 41 height 20
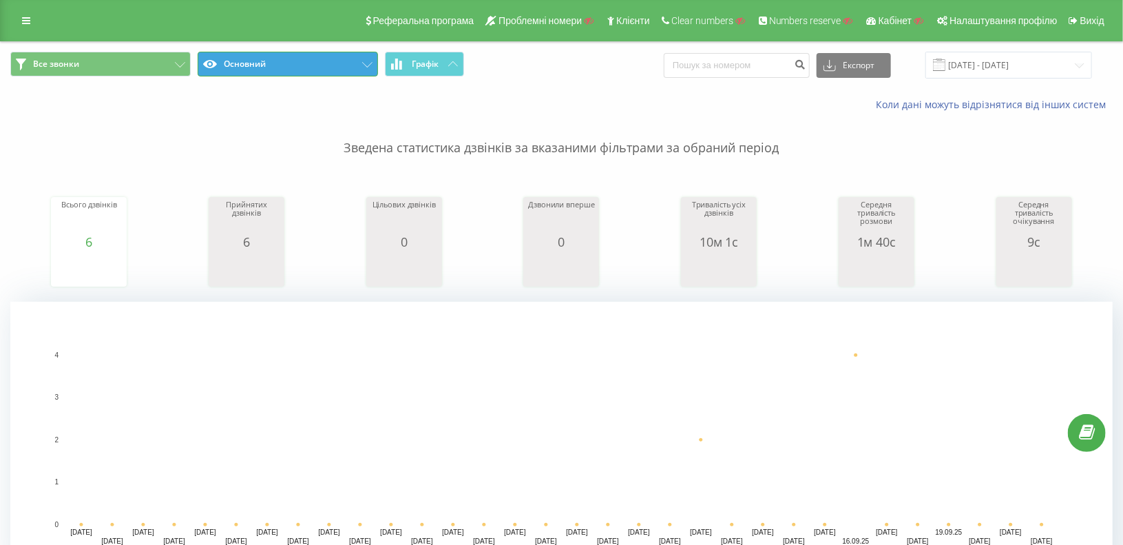
click at [271, 68] on button "Основний" at bounding box center [288, 64] width 180 height 25
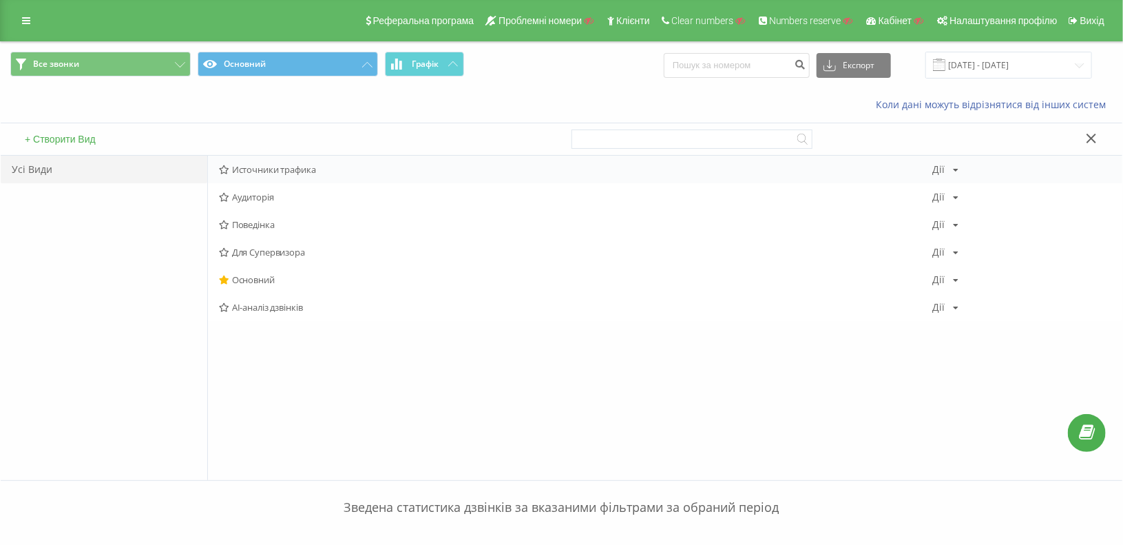
click at [282, 165] on span "Источники трафика" at bounding box center [576, 170] width 714 height 10
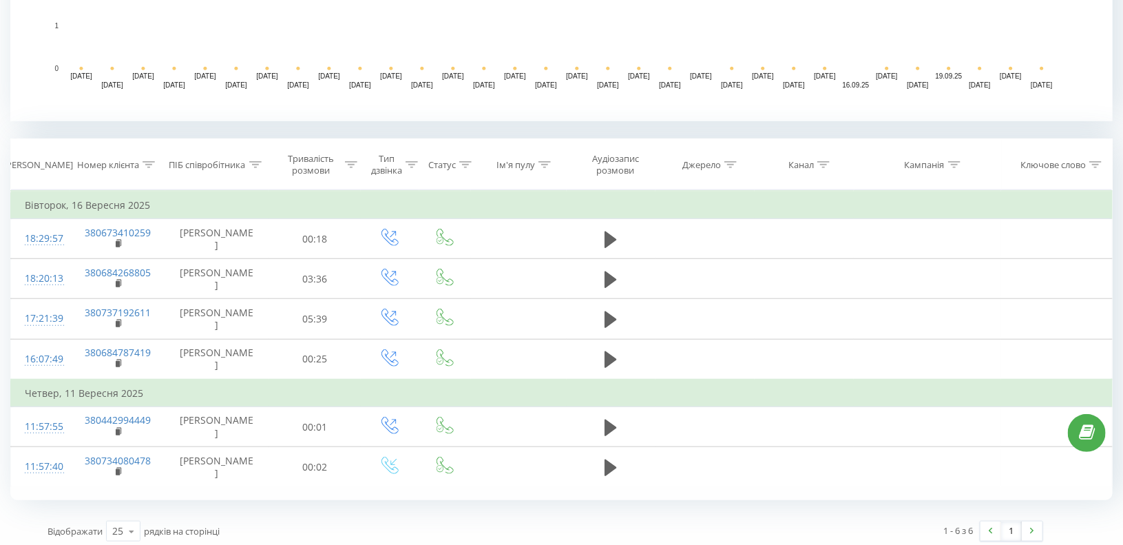
scroll to position [461, 0]
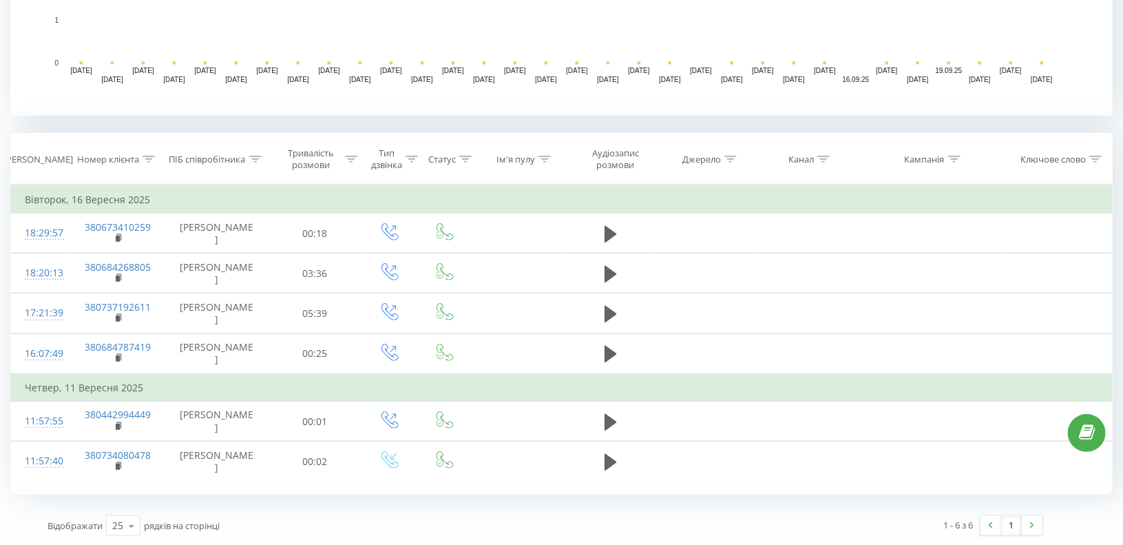
drag, startPoint x: 8, startPoint y: 89, endPoint x: 23, endPoint y: 103, distance: 20.5
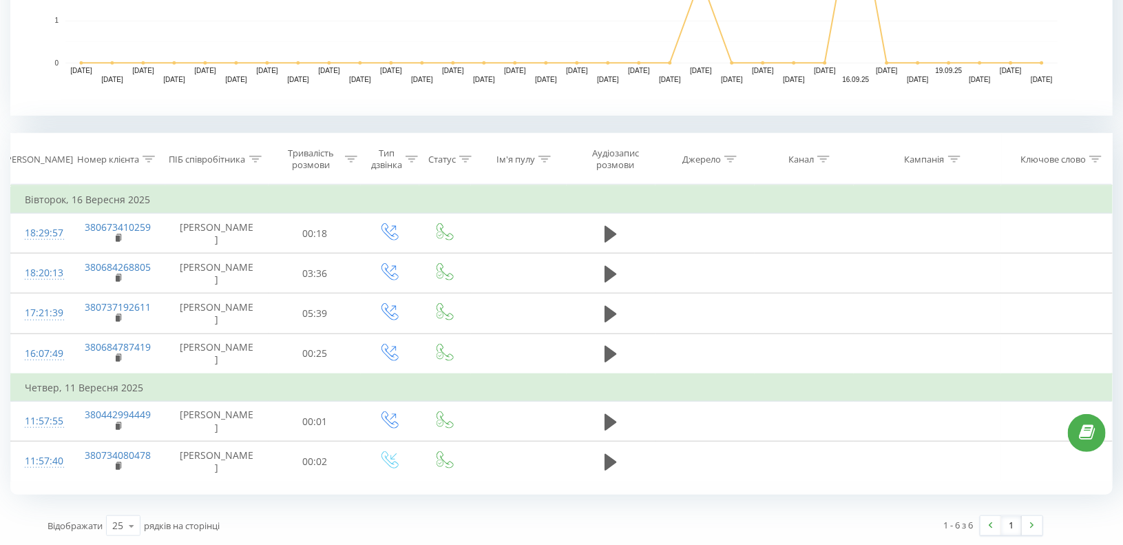
click at [8, 89] on div "Все звонки Источники трафика Графік Експорт .csv .xls .xlsx 22.08.2025 - 22.09.…" at bounding box center [561, 63] width 1123 height 966
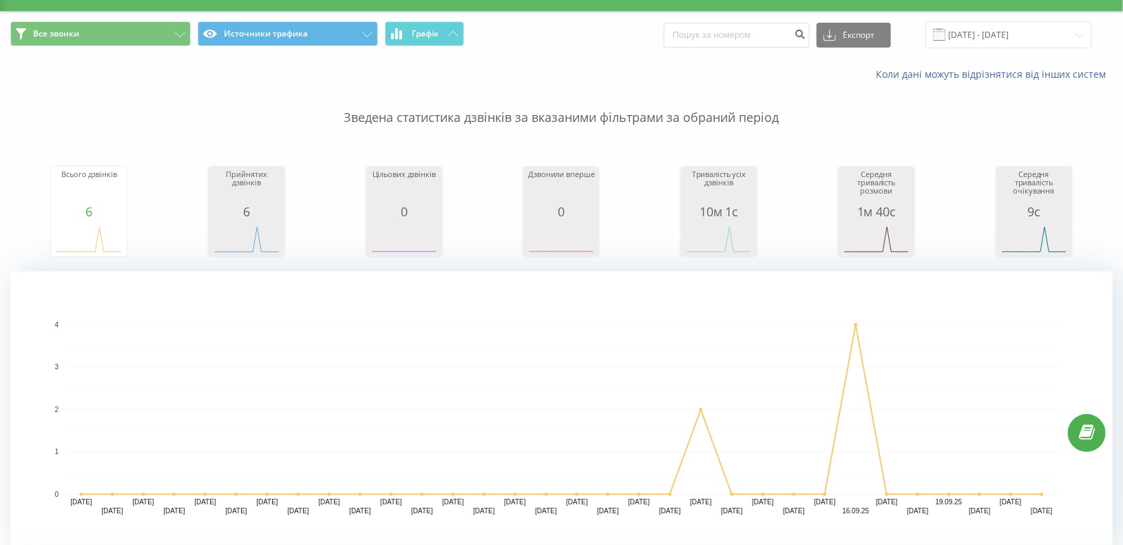
scroll to position [0, 0]
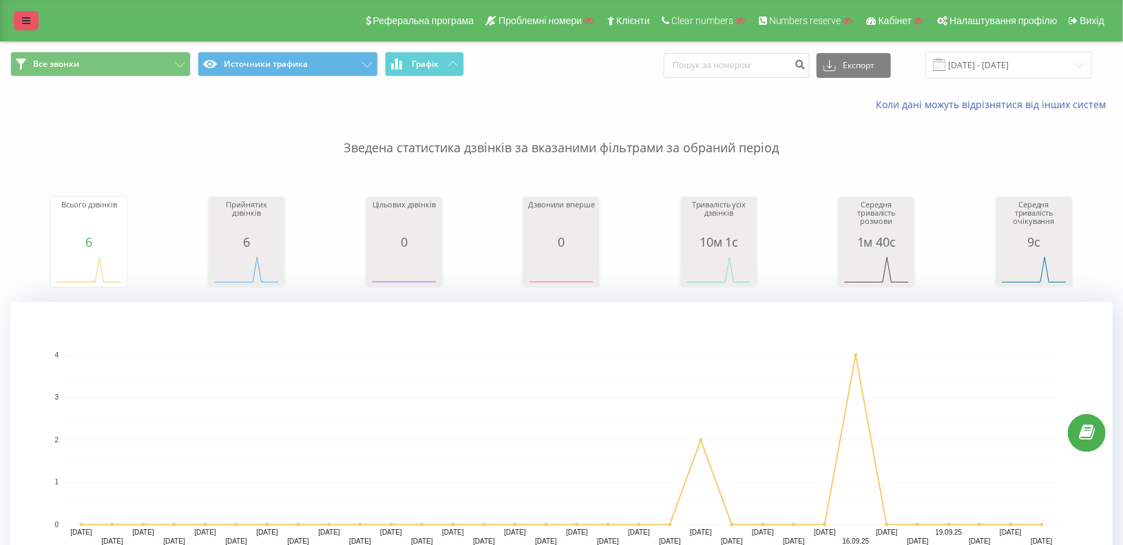
click at [34, 21] on link at bounding box center [26, 20] width 25 height 19
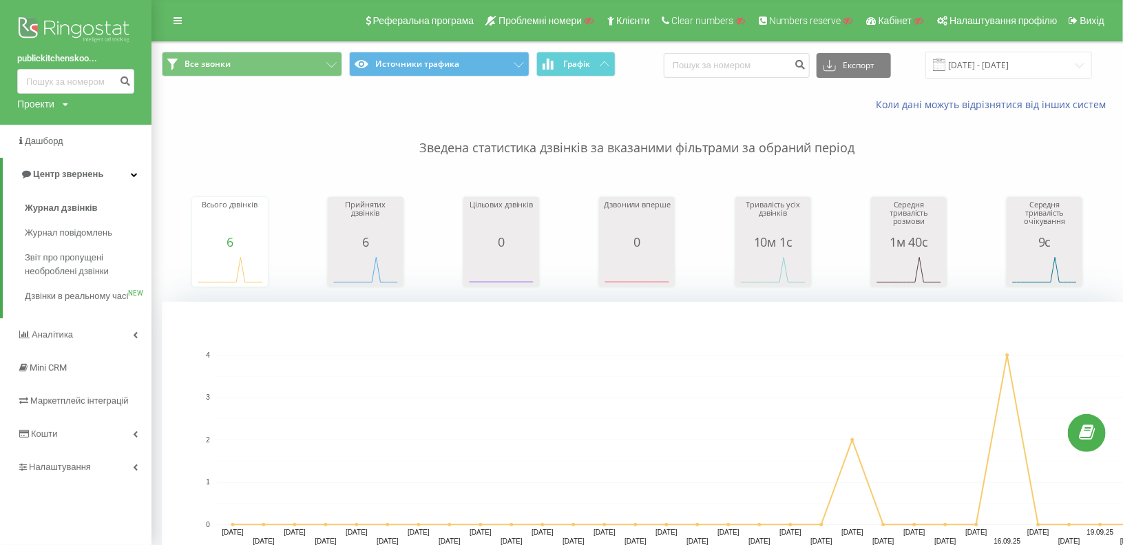
click at [41, 101] on div "Проекти" at bounding box center [35, 104] width 37 height 14
click at [48, 123] on input "text" at bounding box center [55, 125] width 69 height 20
paste input "racio.ua"
type input "racio.ua"
click at [105, 121] on link "Пошук" at bounding box center [110, 125] width 41 height 20
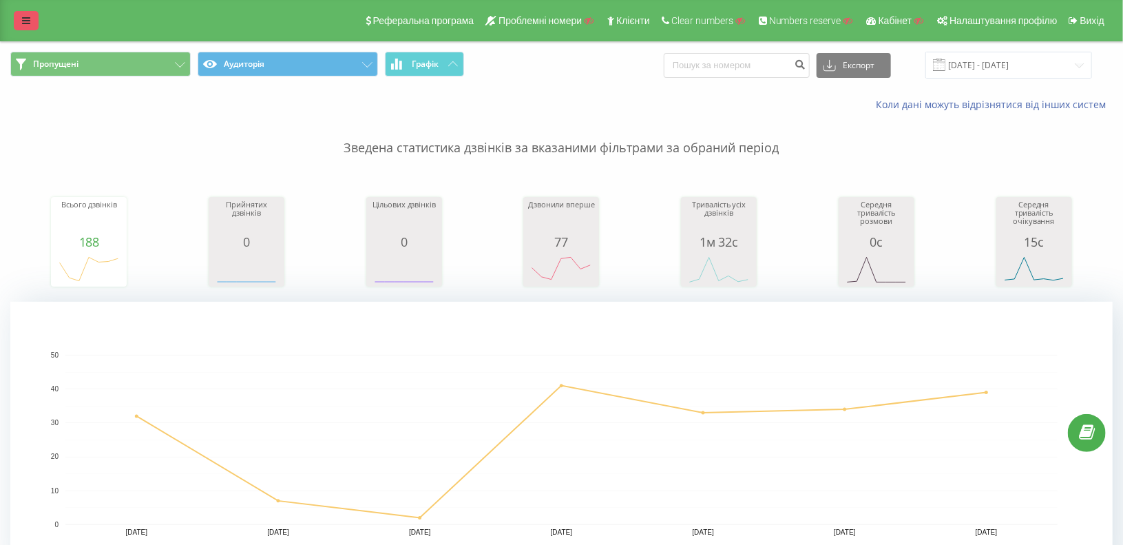
click at [14, 24] on link at bounding box center [26, 20] width 25 height 19
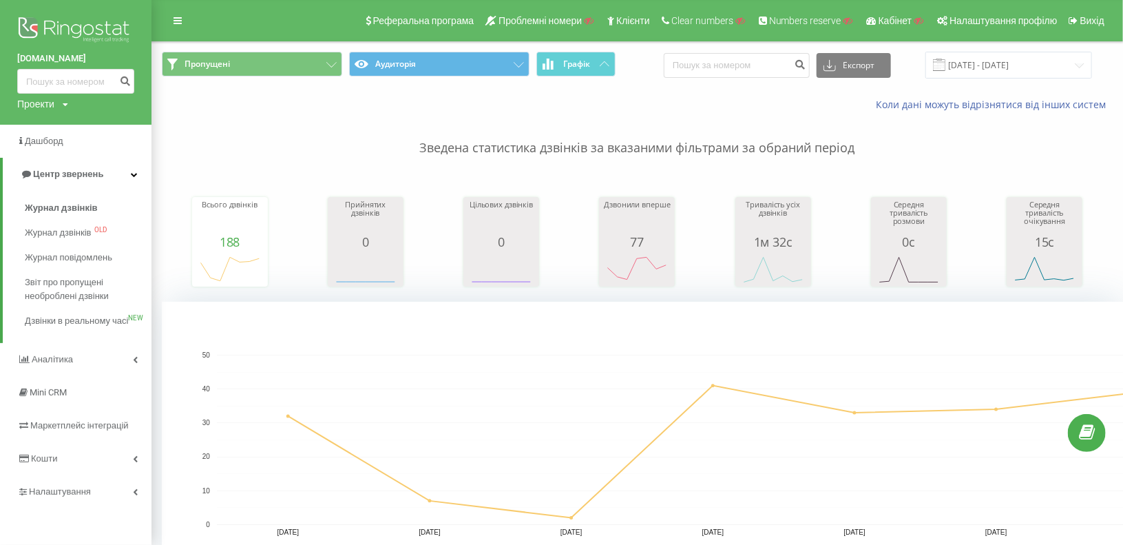
click at [70, 22] on img at bounding box center [75, 31] width 117 height 34
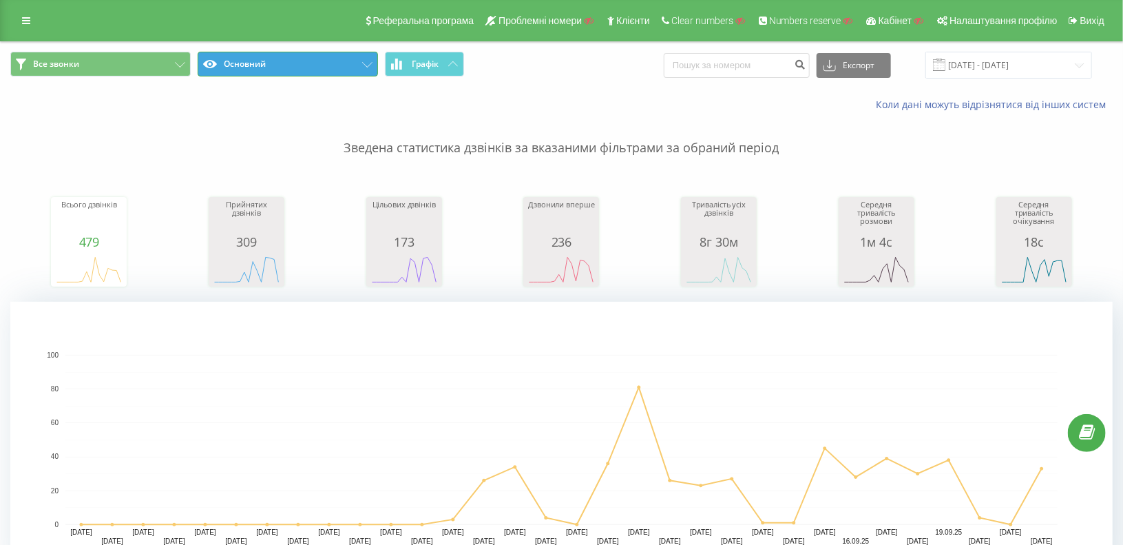
click at [291, 74] on button "Основний" at bounding box center [288, 64] width 180 height 25
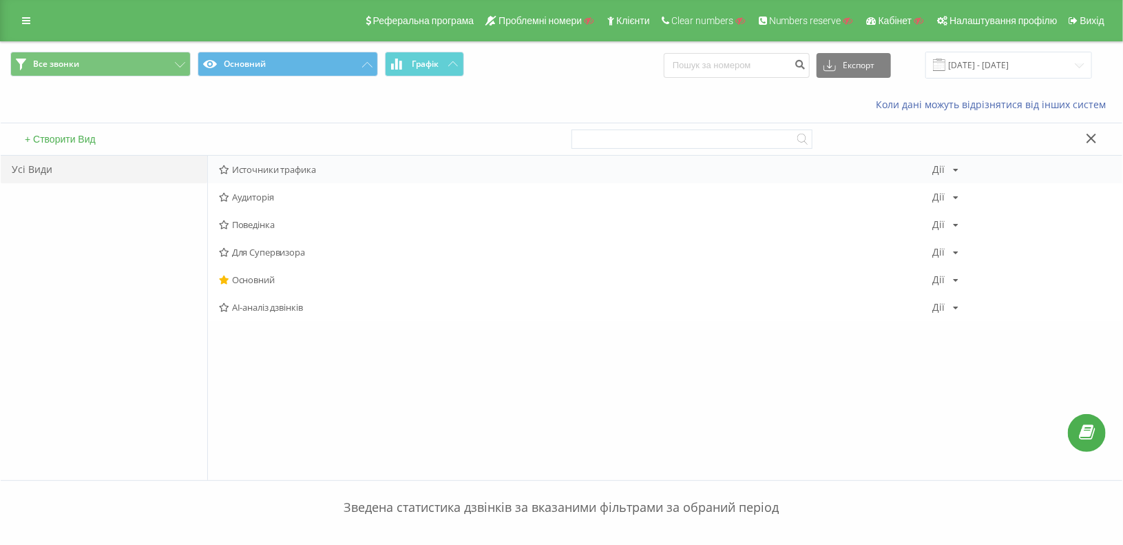
click at [284, 165] on span "Источники трафика" at bounding box center [576, 170] width 714 height 10
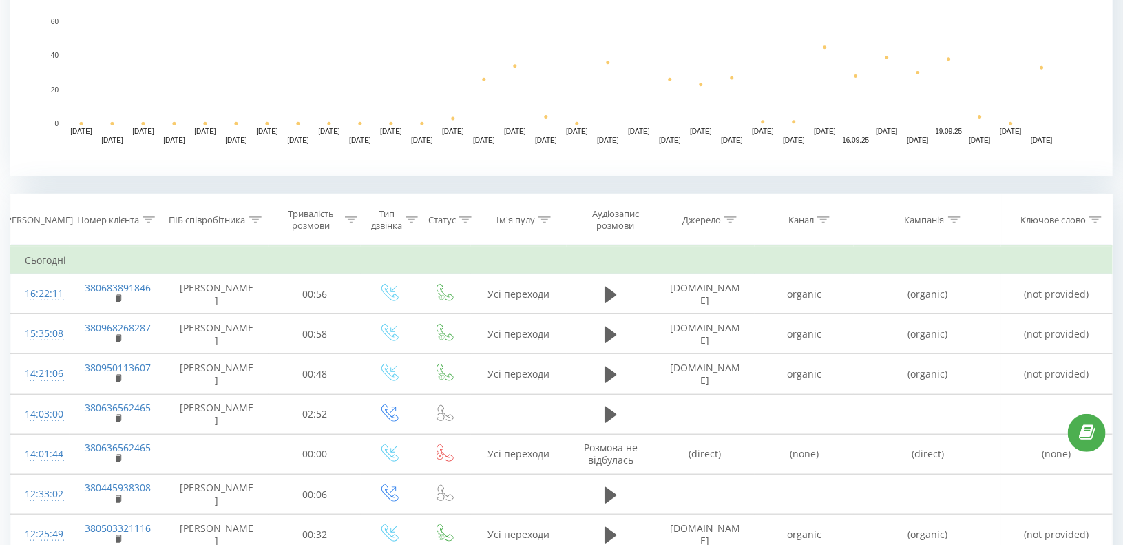
scroll to position [413, 0]
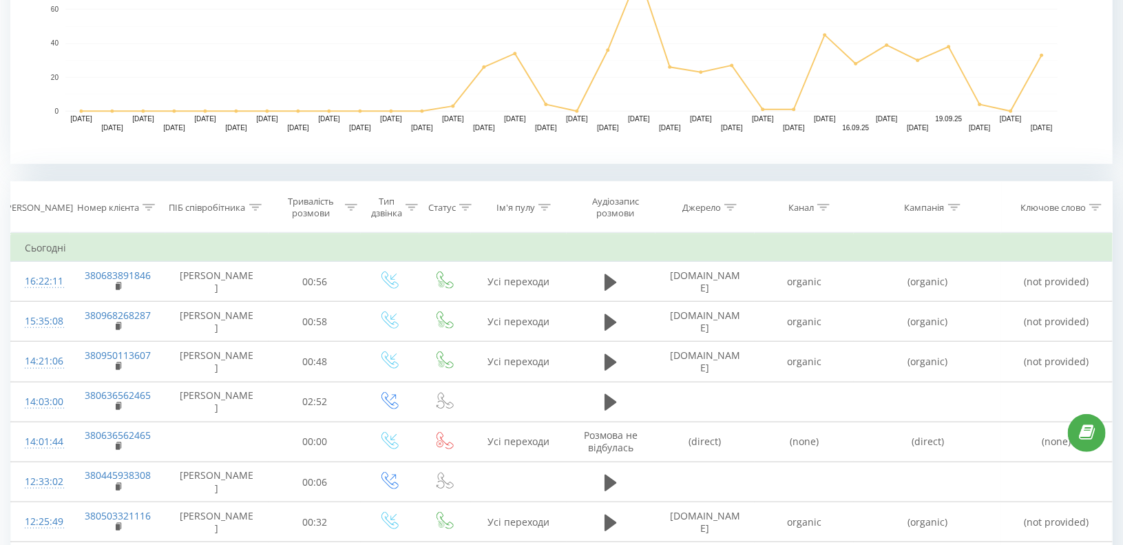
click at [826, 204] on icon at bounding box center [823, 207] width 12 height 7
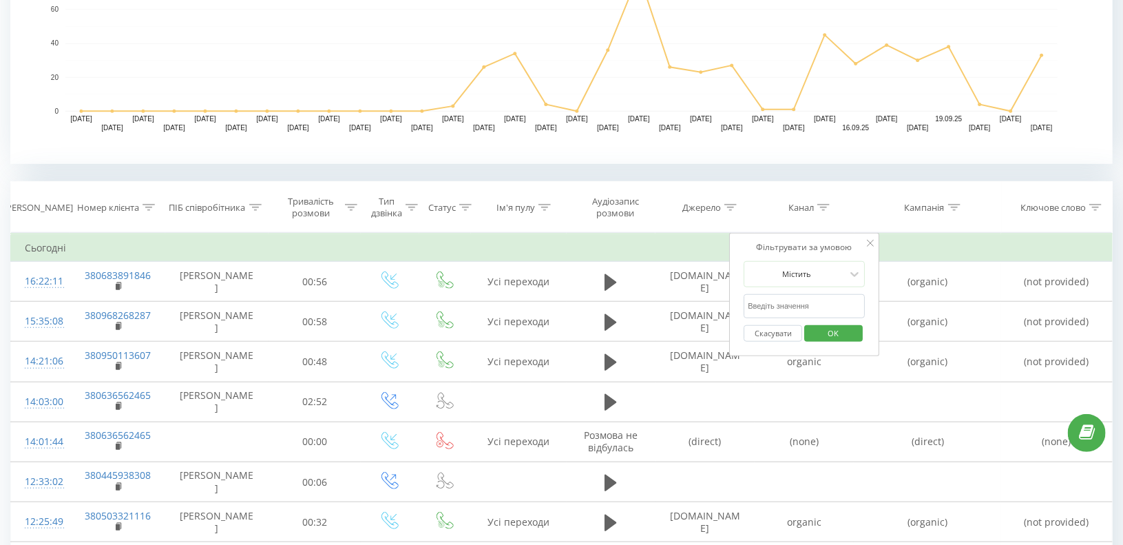
click at [753, 307] on input "text" at bounding box center [804, 306] width 121 height 24
click at [750, 304] on input "text" at bounding box center [804, 306] width 121 height 24
type input "cpc"
click at [852, 331] on span "OK" at bounding box center [834, 332] width 39 height 21
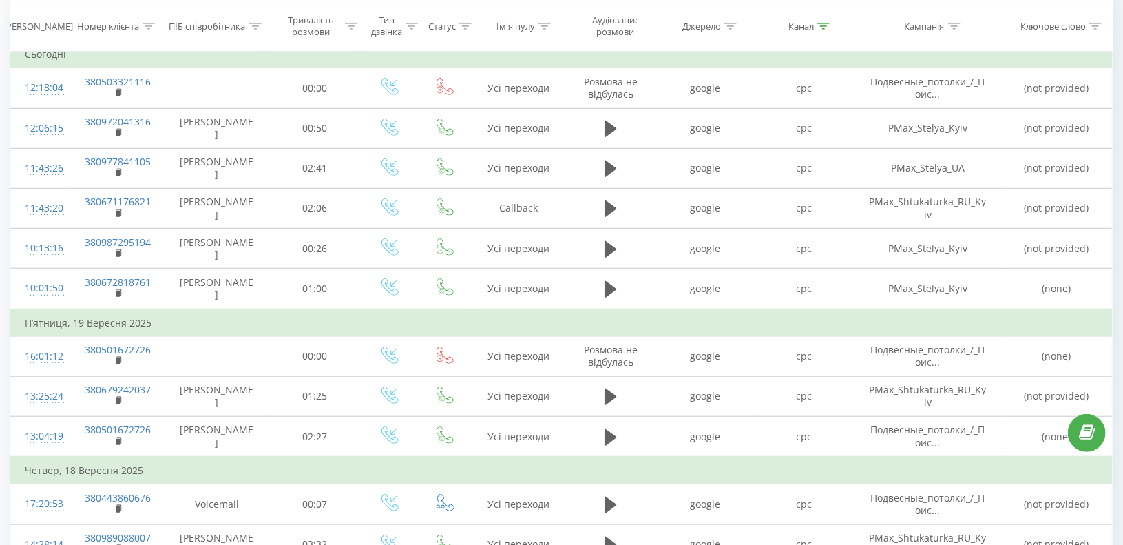
scroll to position [606, 0]
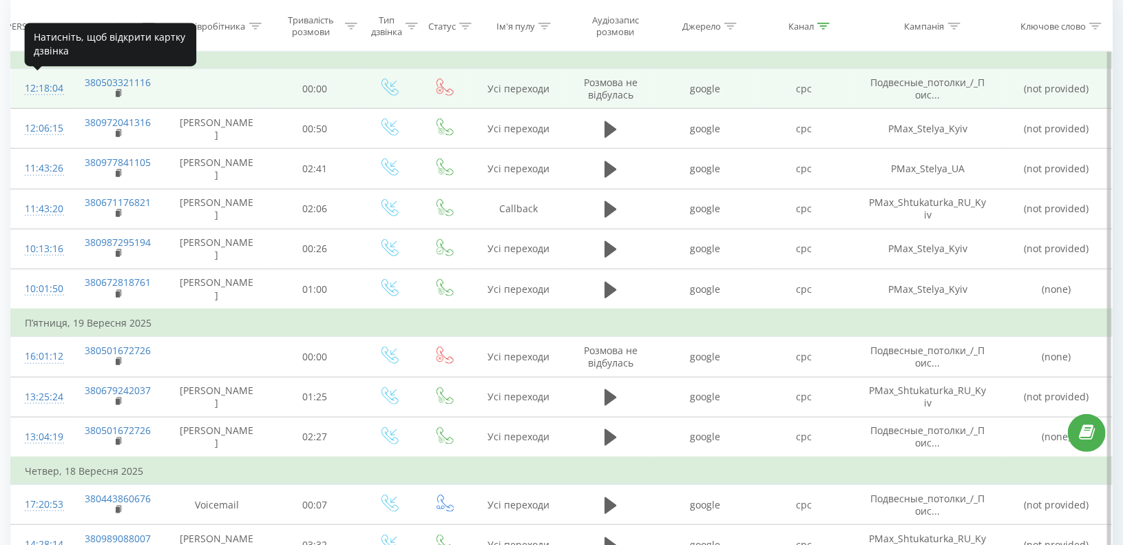
click at [38, 89] on div "12:18:04" at bounding box center [40, 88] width 31 height 27
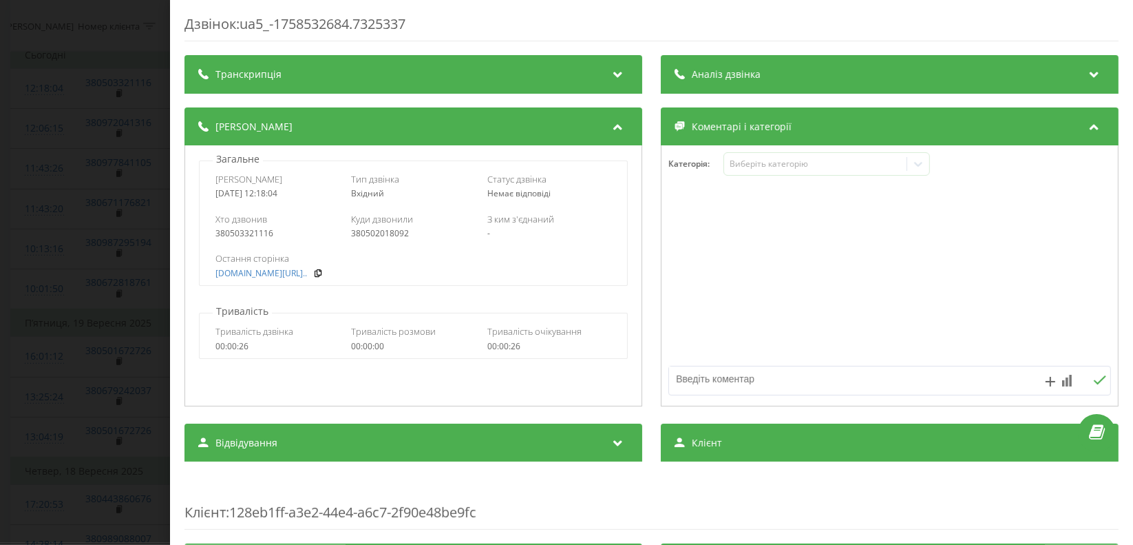
click at [23, 269] on div "Дзвінок : ua5_-1758532684.7325337 Транскрипція Для AI-аналізу майбутніх дзвінкі…" at bounding box center [566, 272] width 1133 height 545
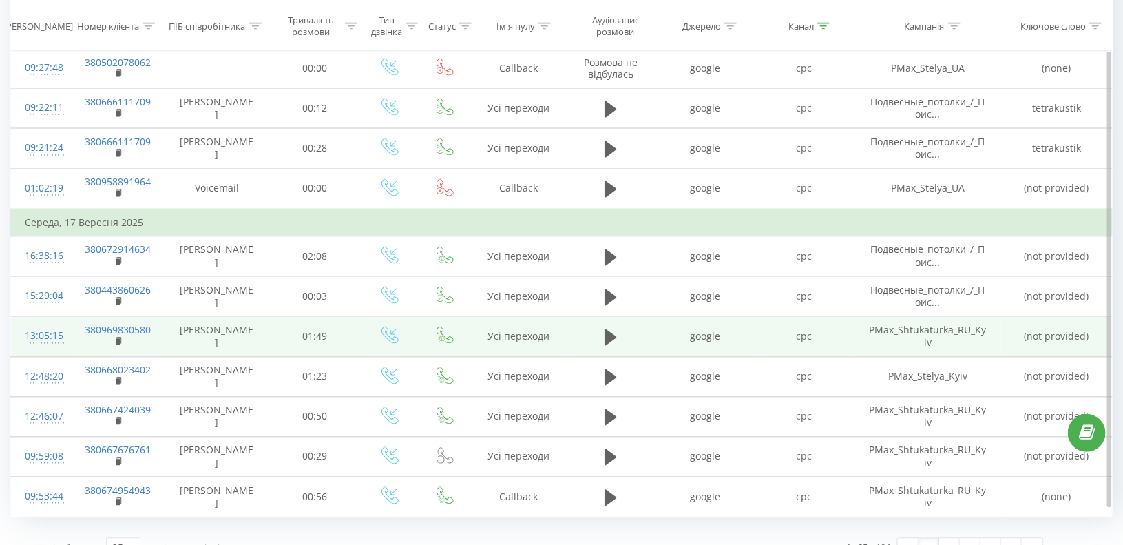
scroll to position [1257, 0]
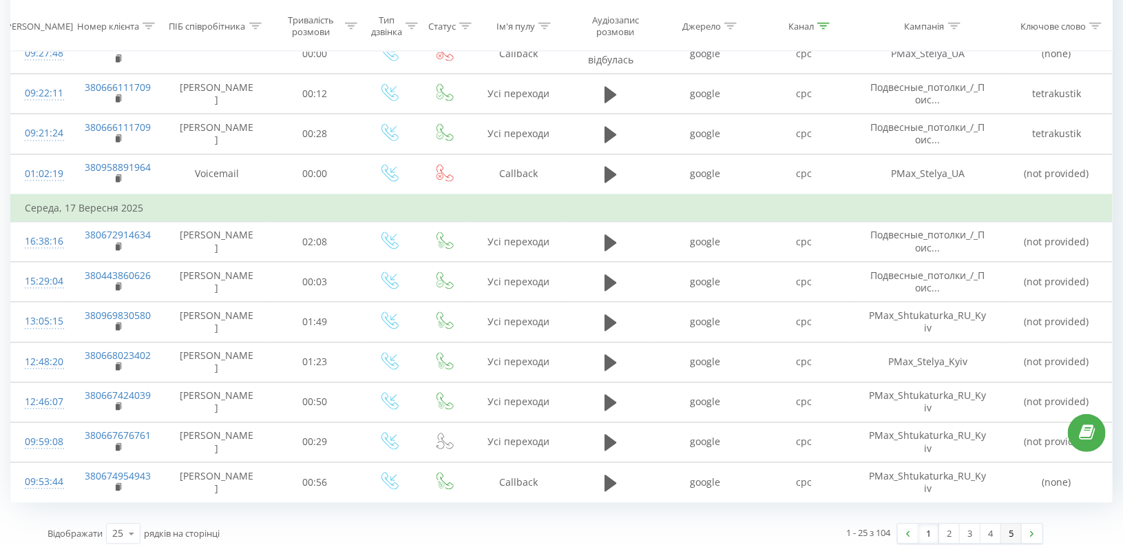
click at [1018, 524] on link "5" at bounding box center [1011, 533] width 21 height 19
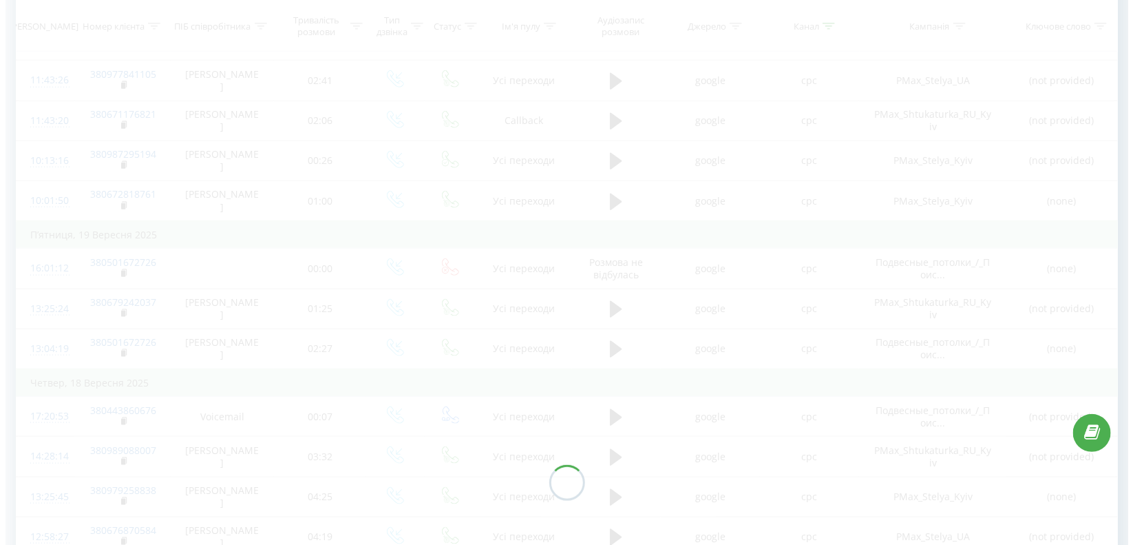
scroll to position [461, 0]
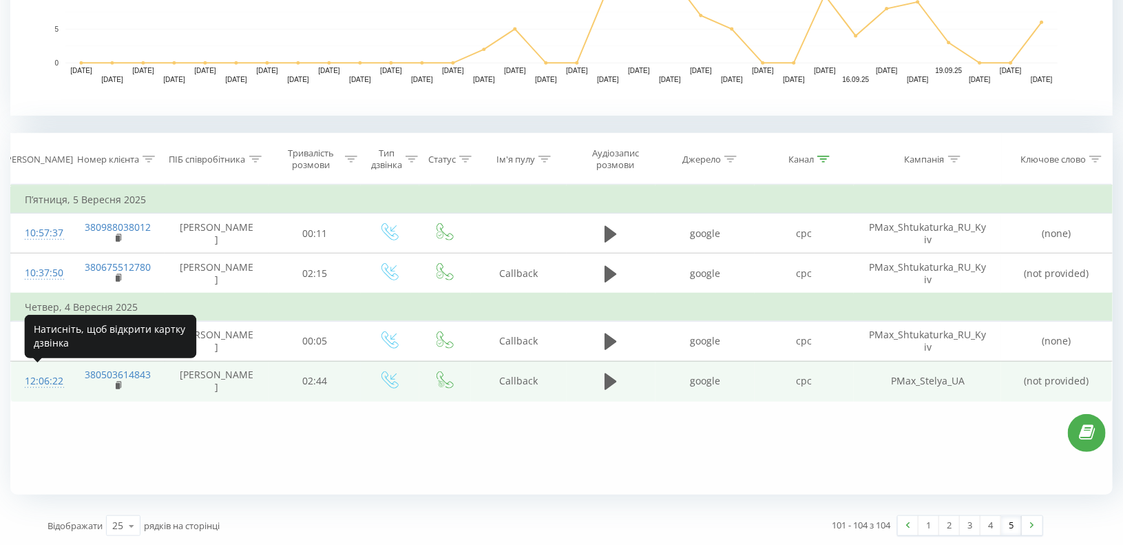
click at [40, 378] on div "12:06:22" at bounding box center [40, 381] width 31 height 27
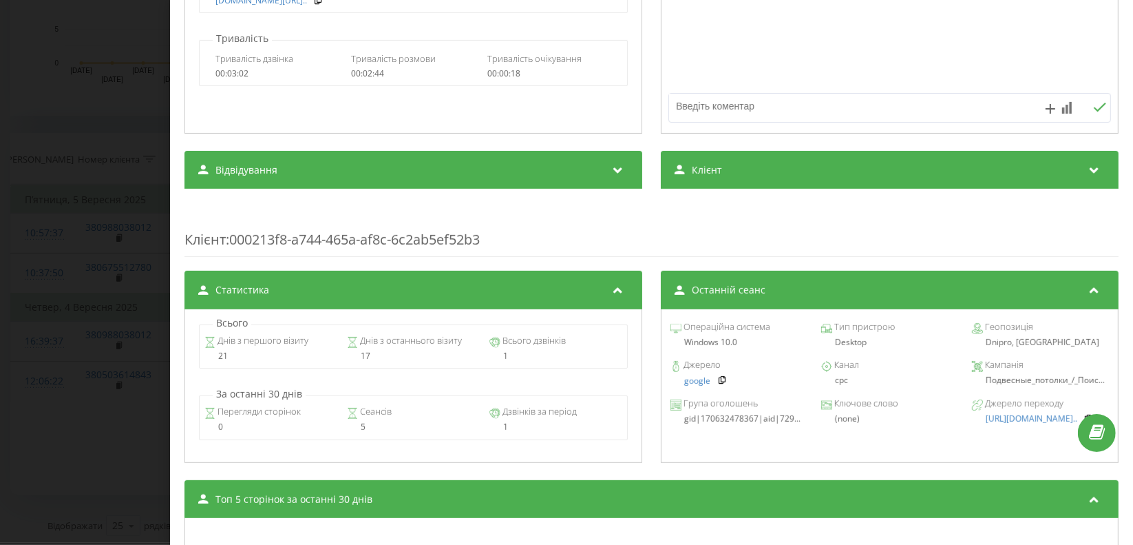
scroll to position [344, 0]
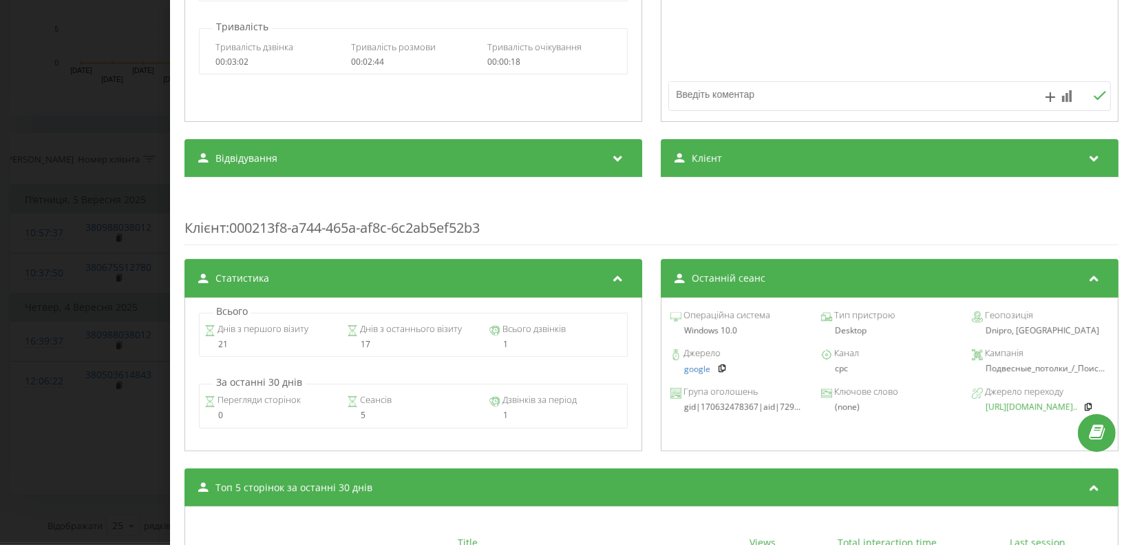
click at [1060, 406] on span "[URL][DOMAIN_NAME].." at bounding box center [1032, 407] width 92 height 12
